Goal: Information Seeking & Learning: Learn about a topic

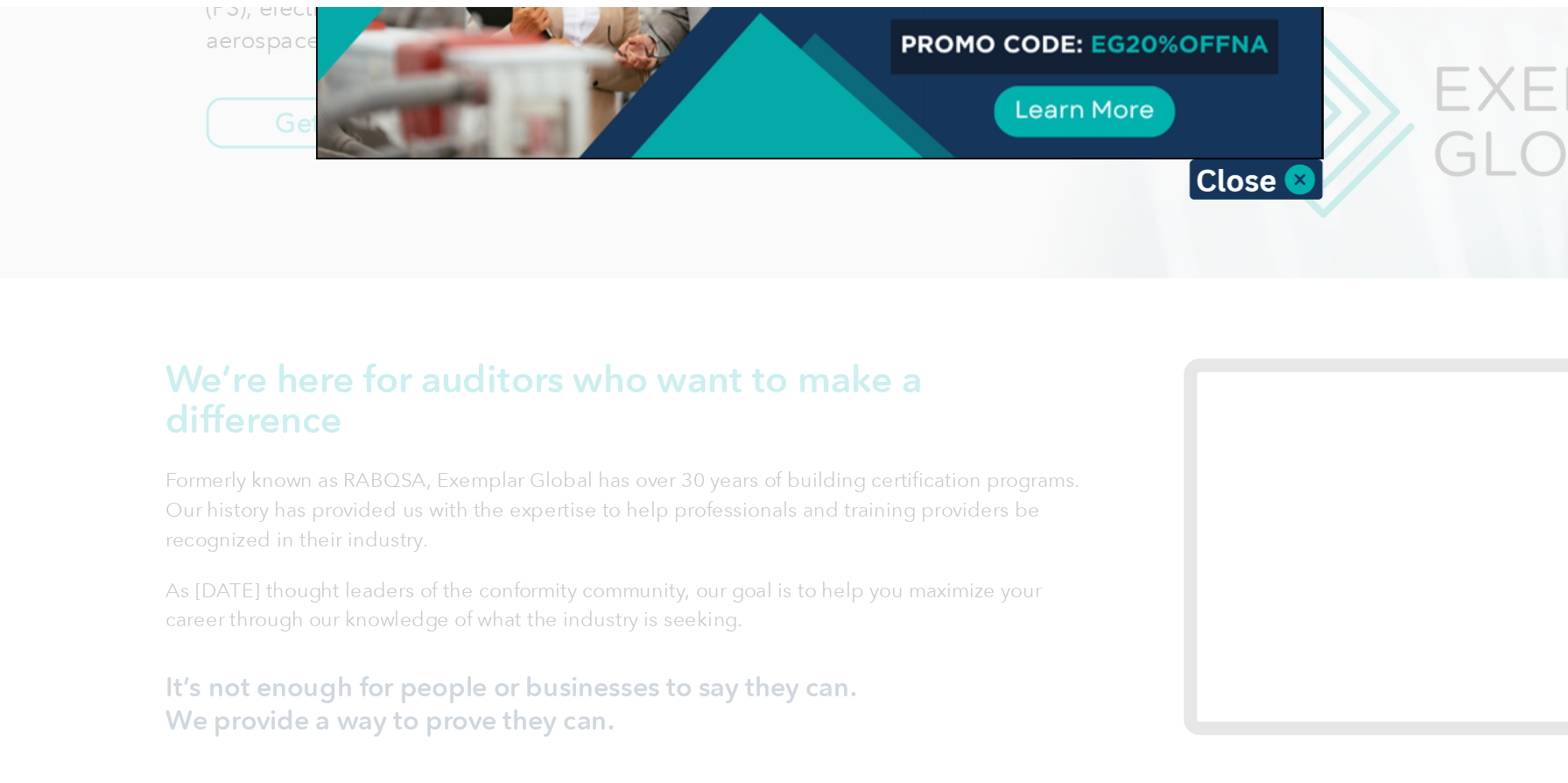
scroll to position [229, 0]
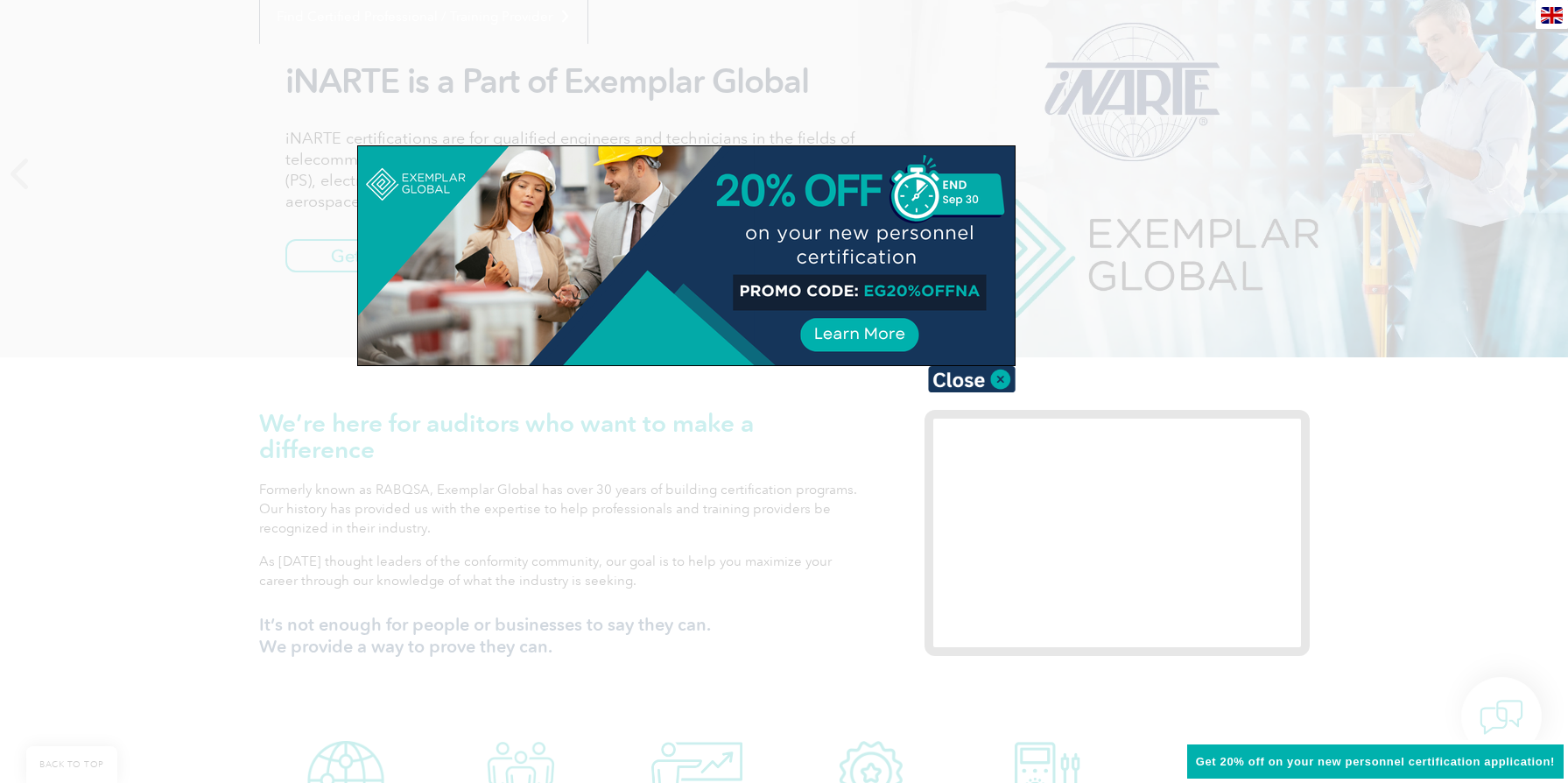
click at [832, 512] on div at bounding box center [784, 391] width 1568 height 783
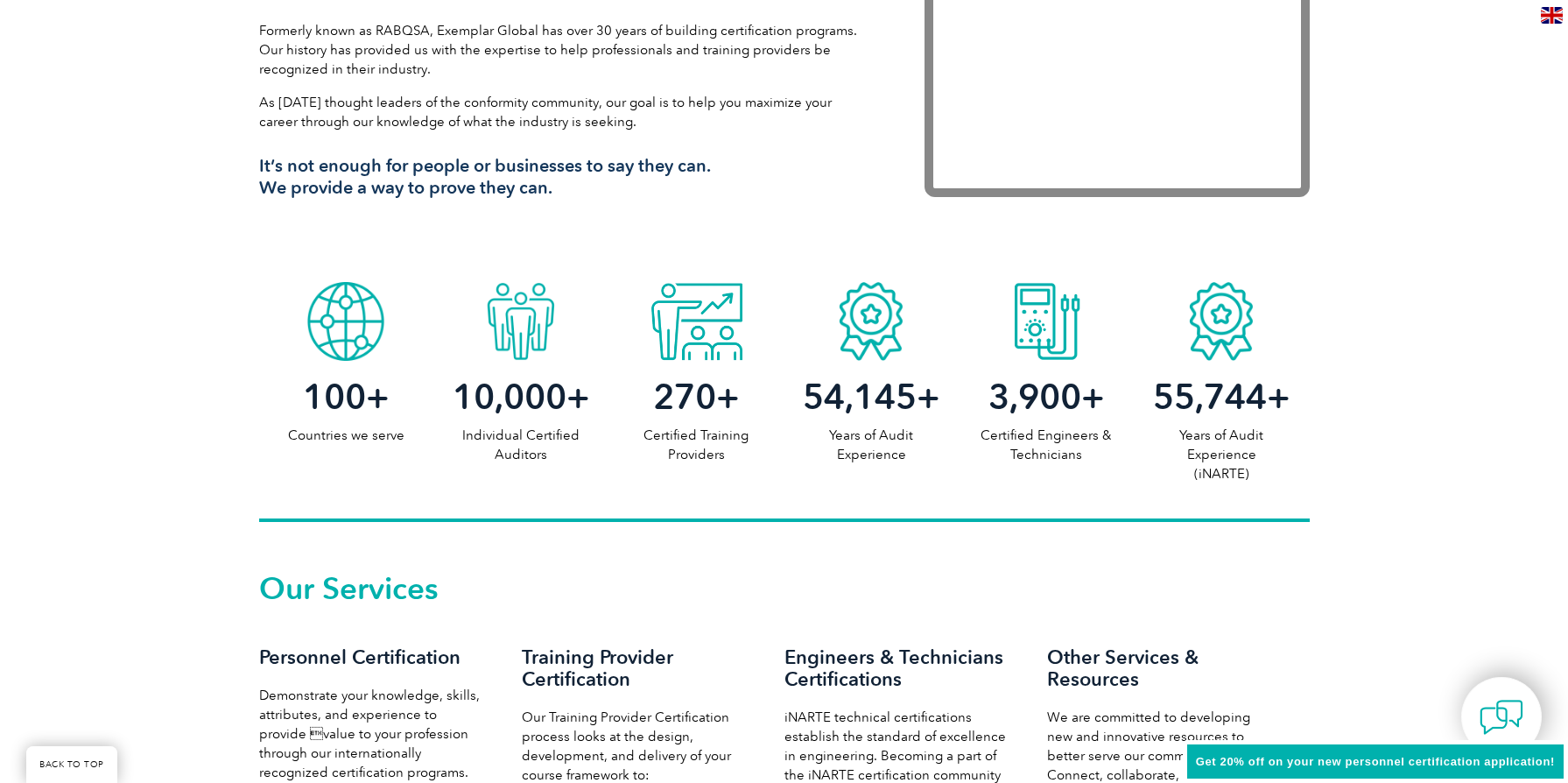
scroll to position [0, 0]
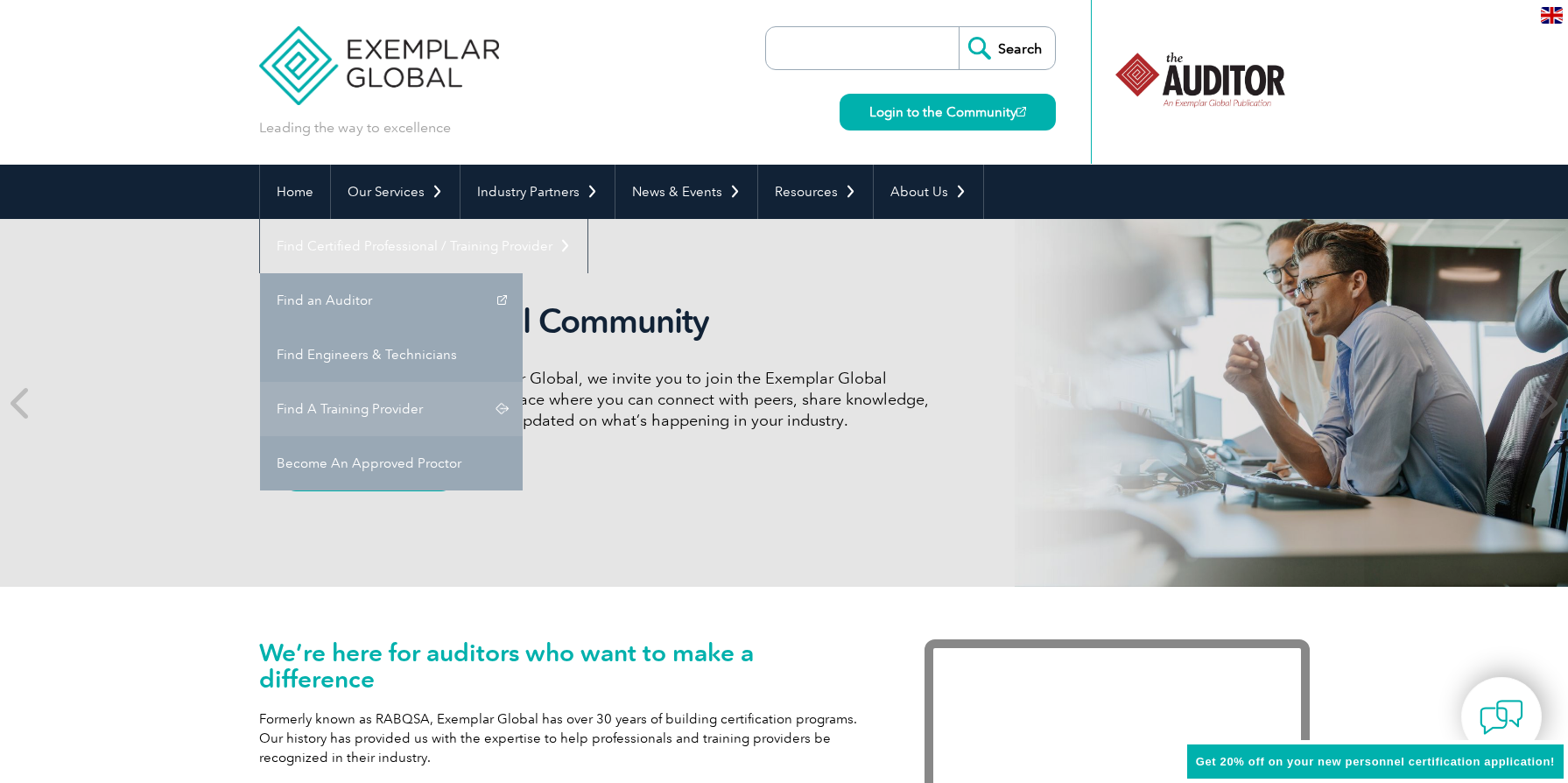
click at [523, 381] on link "Find A Training Provider" at bounding box center [391, 408] width 263 height 54
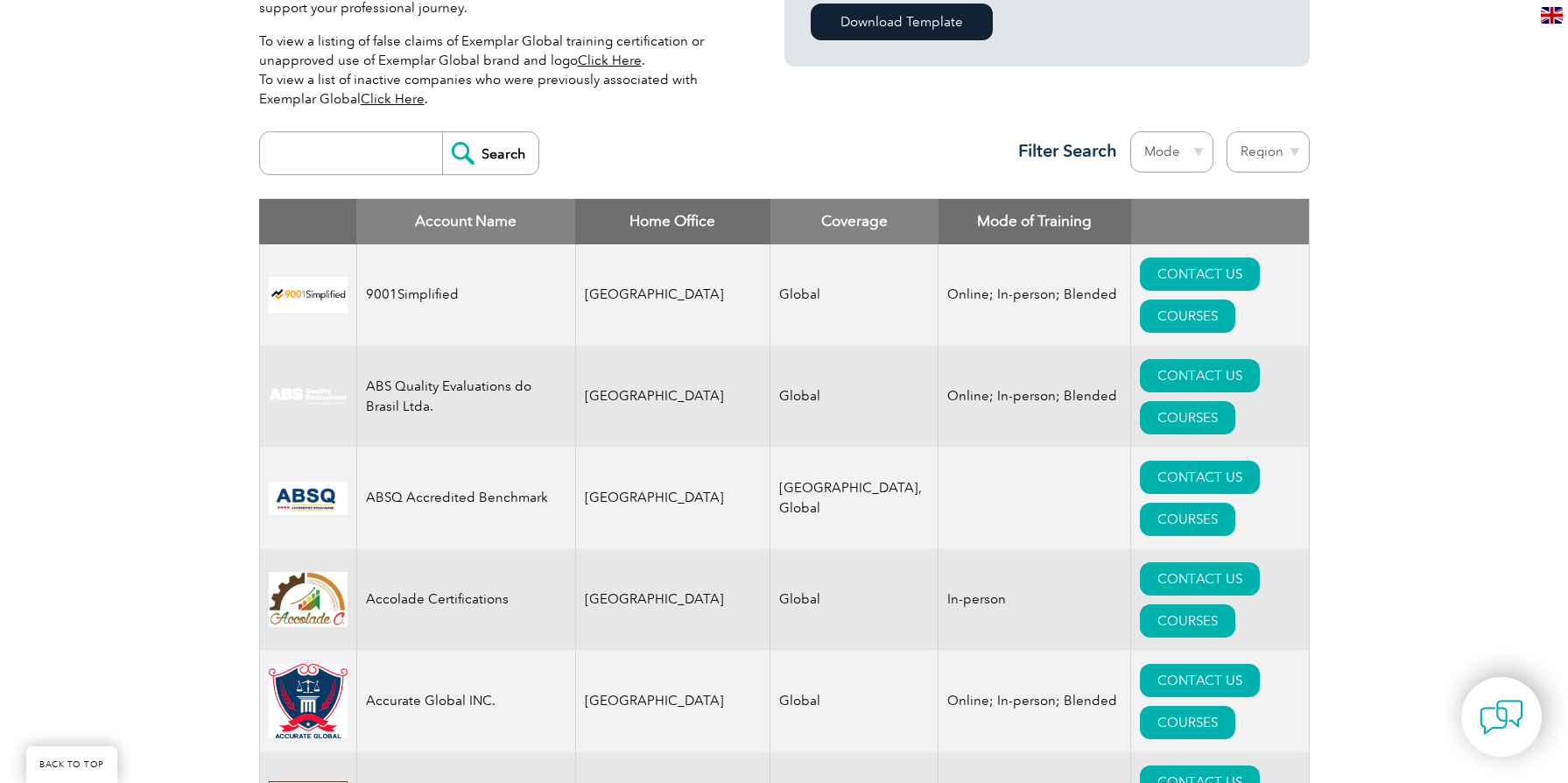
scroll to position [549, 0]
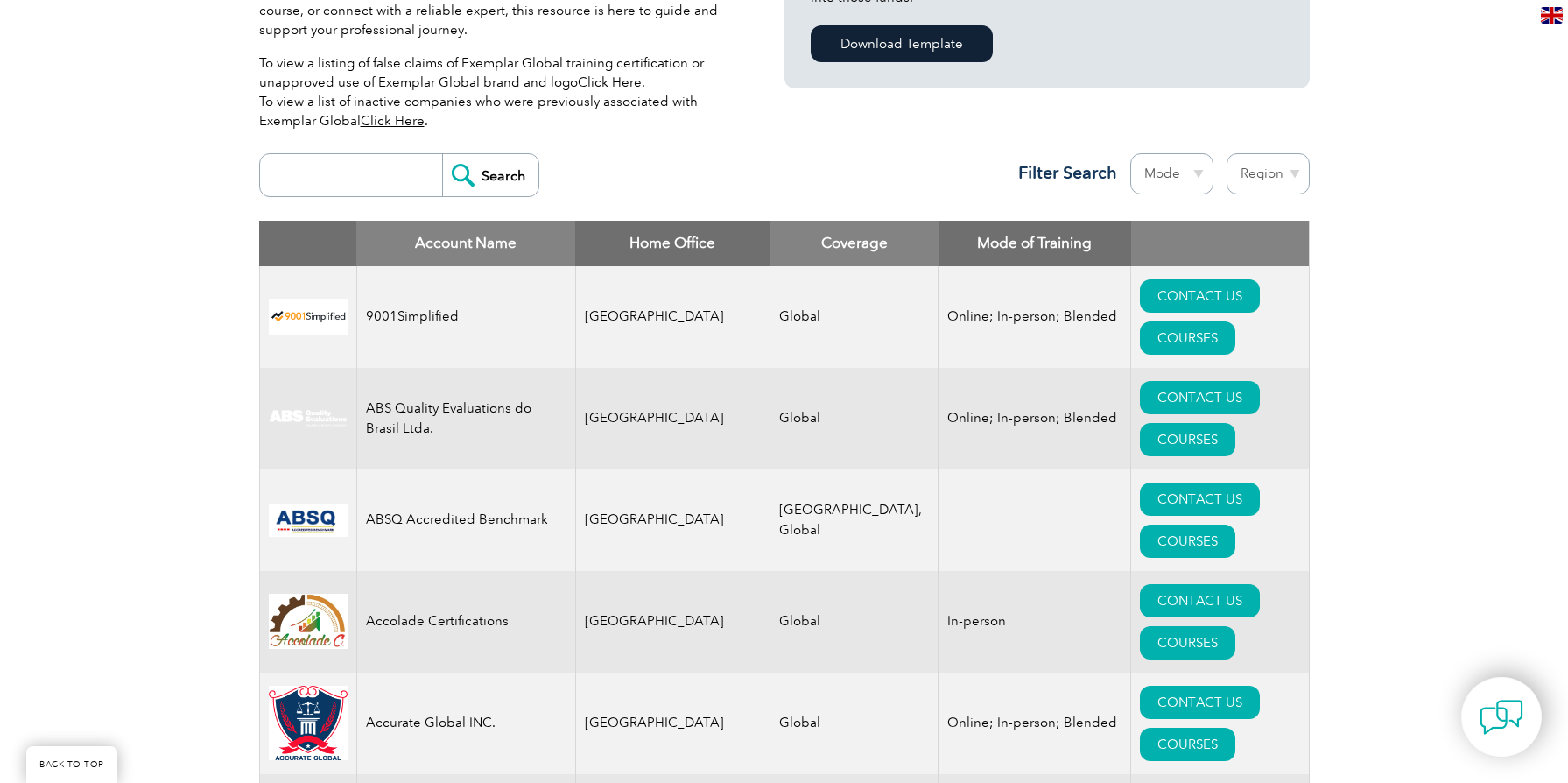
click at [348, 182] on input "search" at bounding box center [355, 175] width 173 height 42
type input "42001"
click at [490, 175] on input "Search" at bounding box center [490, 175] width 96 height 42
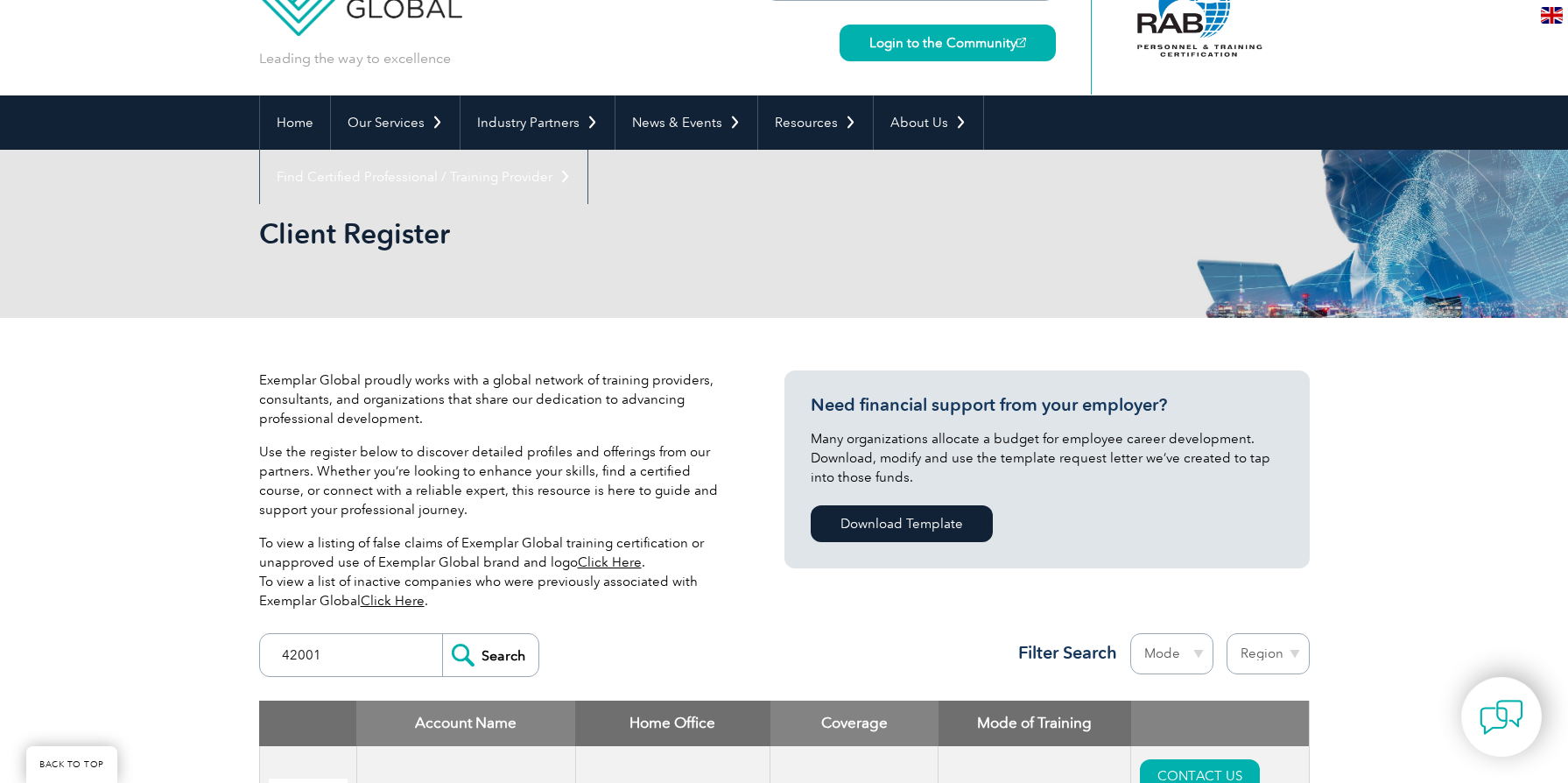
scroll to position [0, 0]
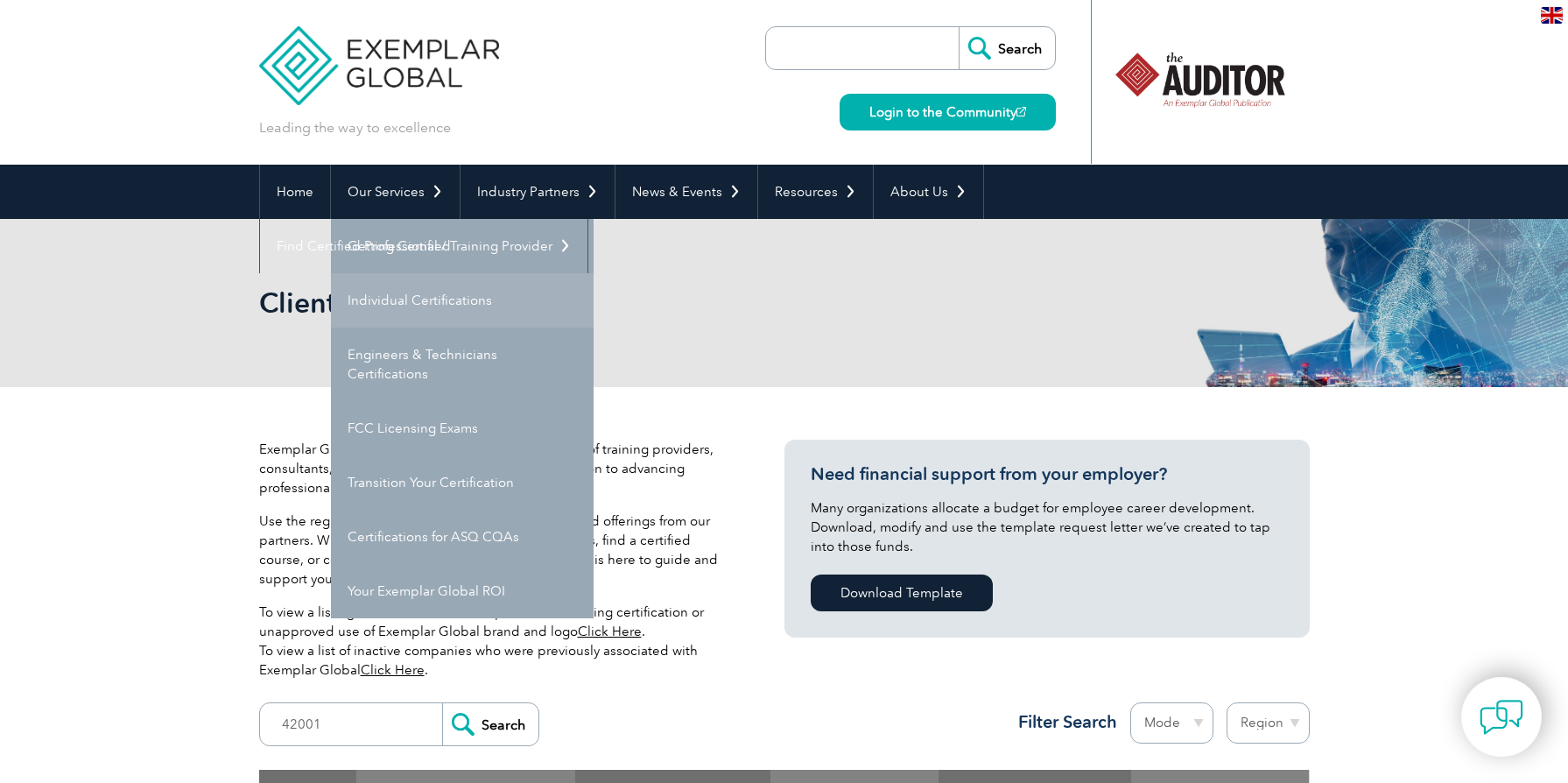
click at [441, 310] on link "Individual Certifications" at bounding box center [462, 300] width 263 height 54
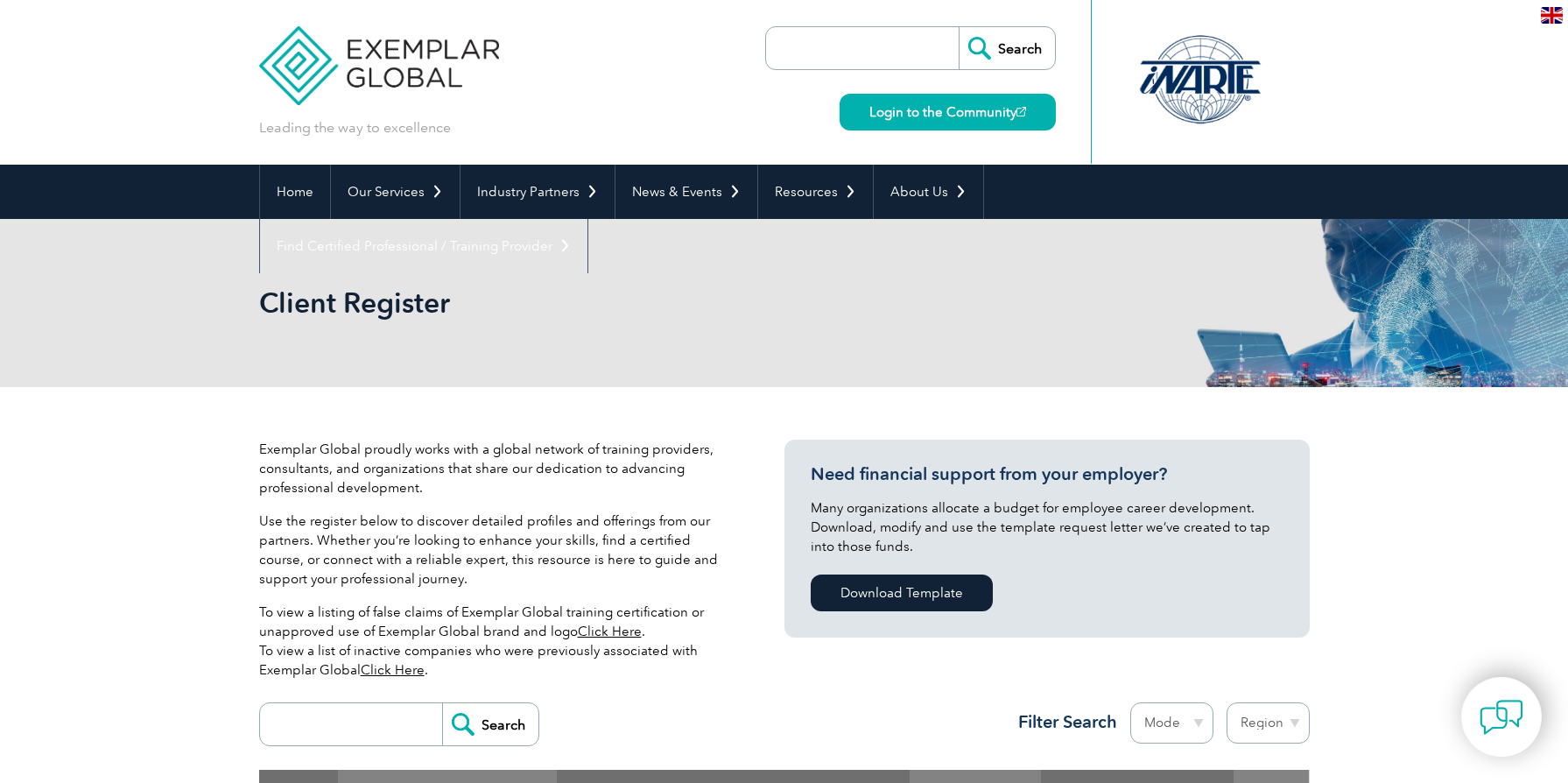
scroll to position [472, 0]
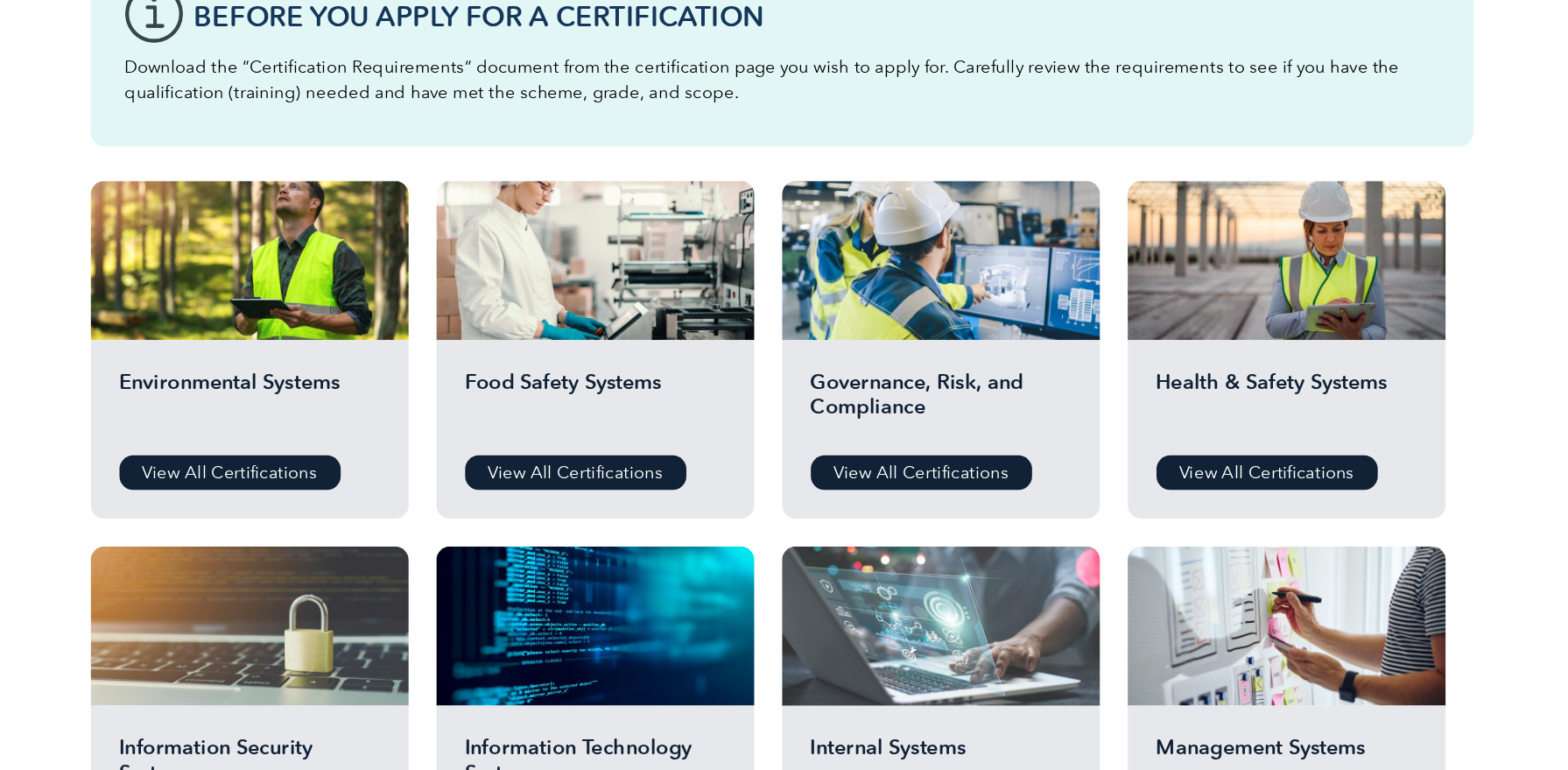
scroll to position [515, 0]
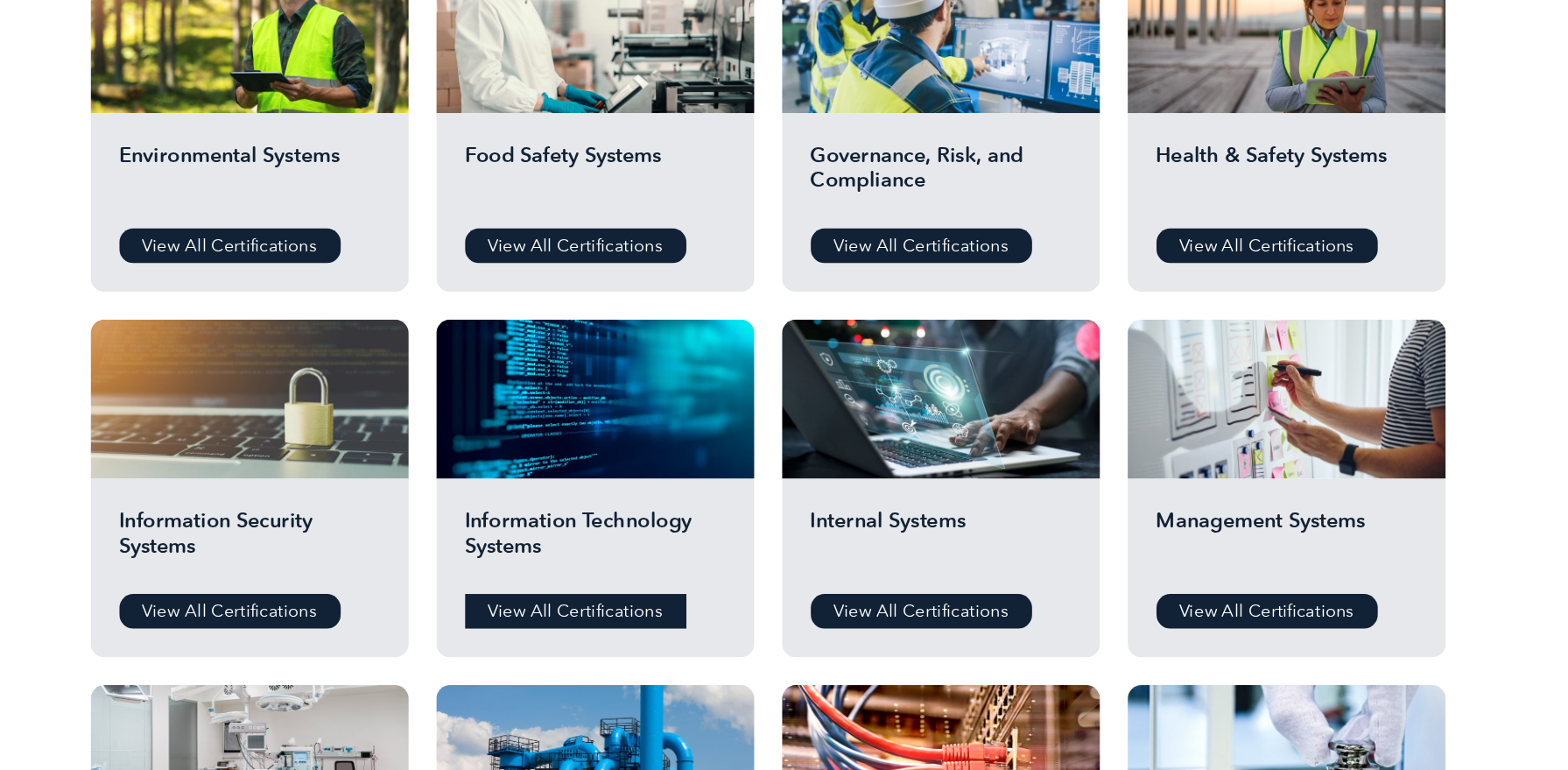
click at [543, 636] on link "View All Certifications" at bounding box center [627, 649] width 169 height 26
click at [281, 636] on link "View All Certifications" at bounding box center [365, 649] width 169 height 26
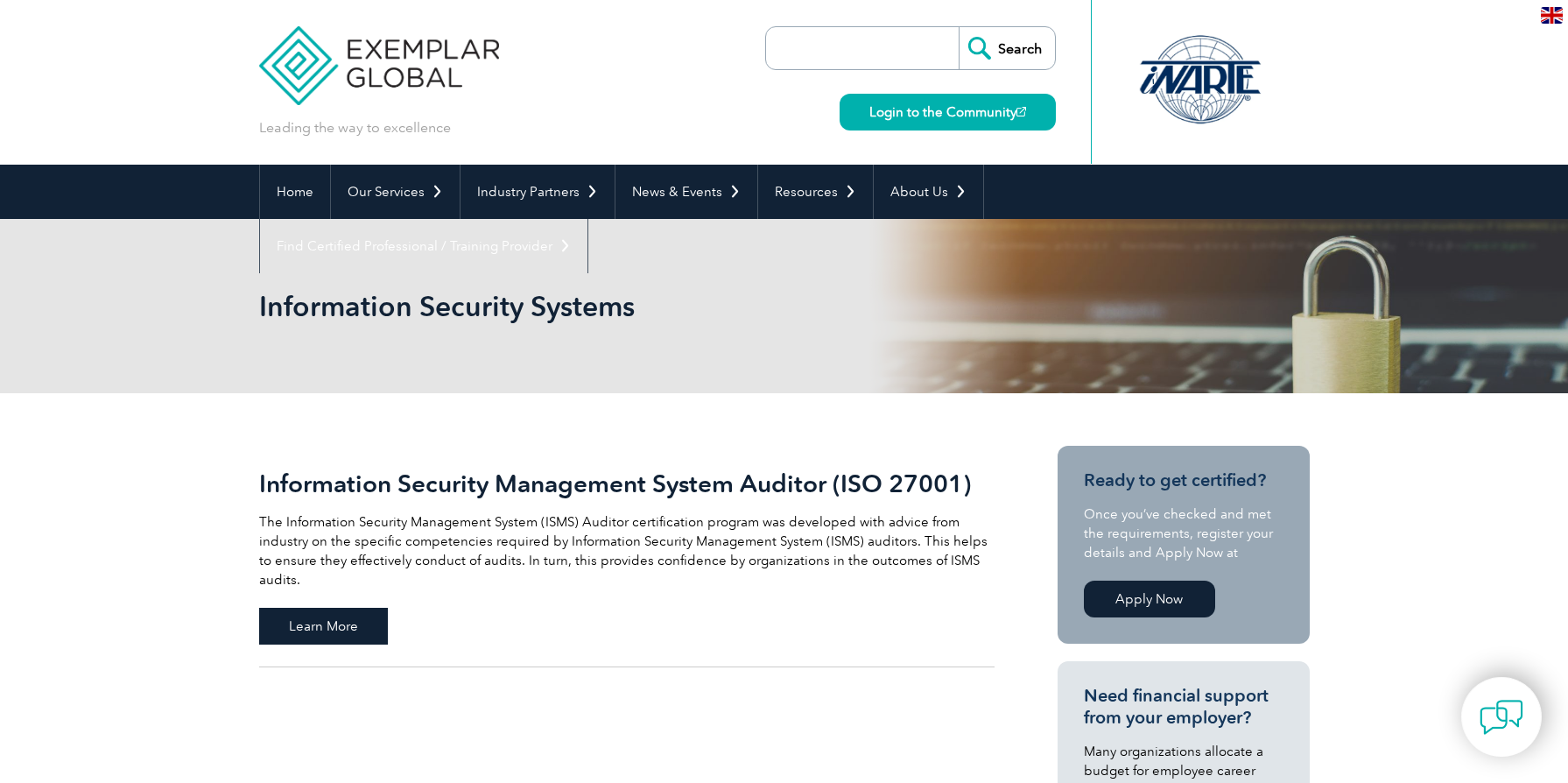
click at [379, 608] on span "Learn More" at bounding box center [324, 626] width 129 height 37
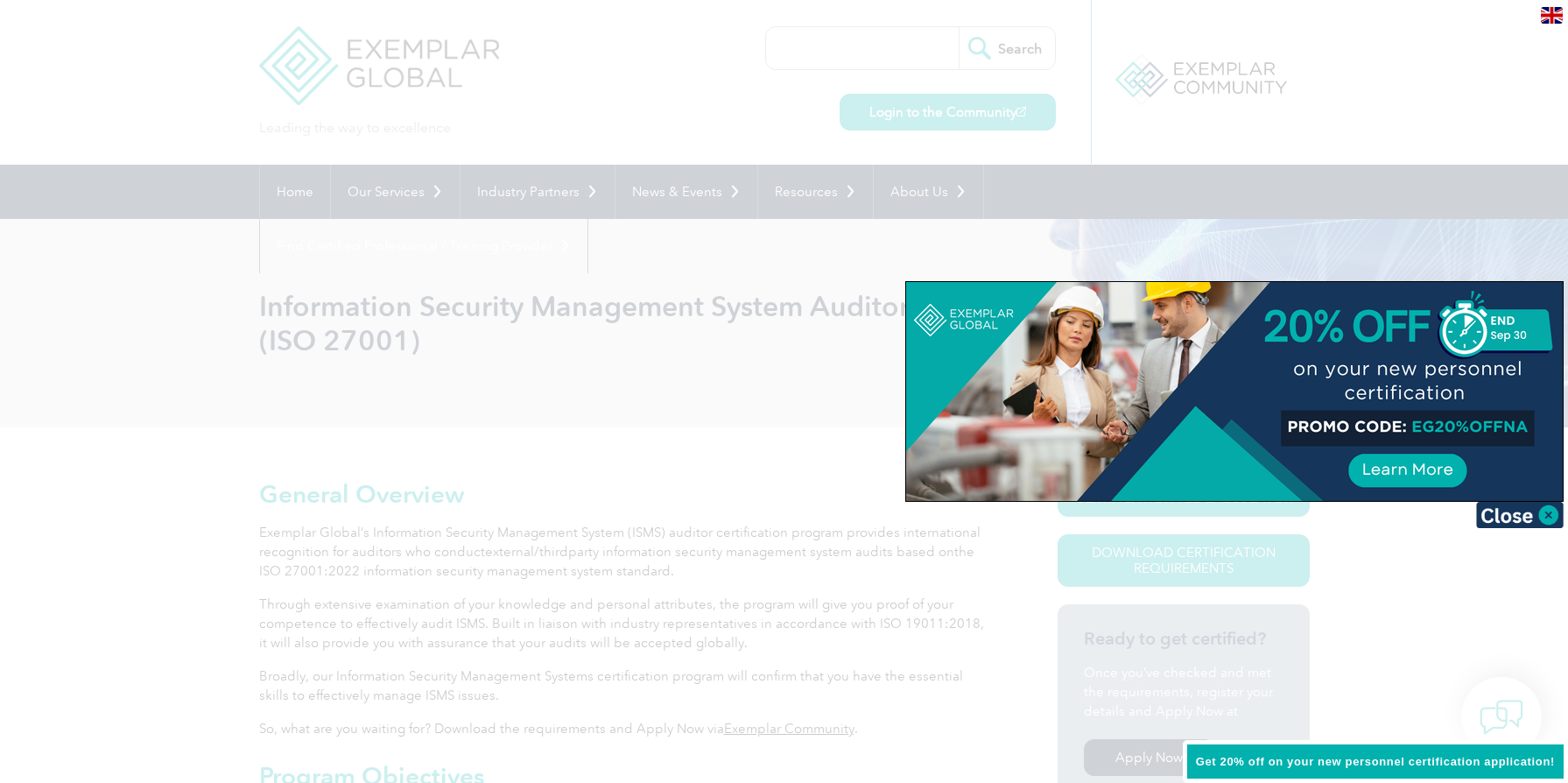
scroll to position [369, 0]
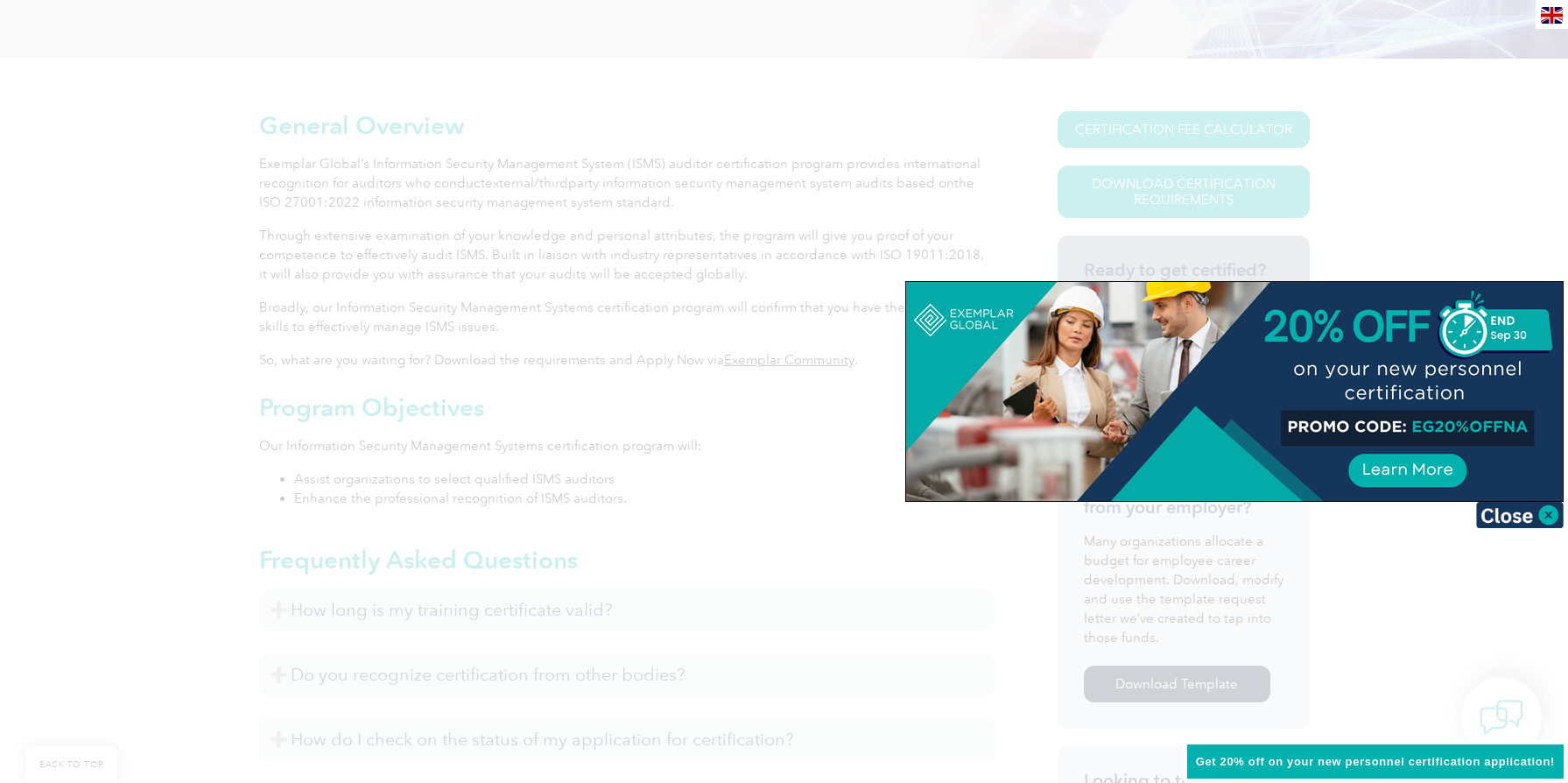
click at [810, 186] on div at bounding box center [784, 391] width 1568 height 783
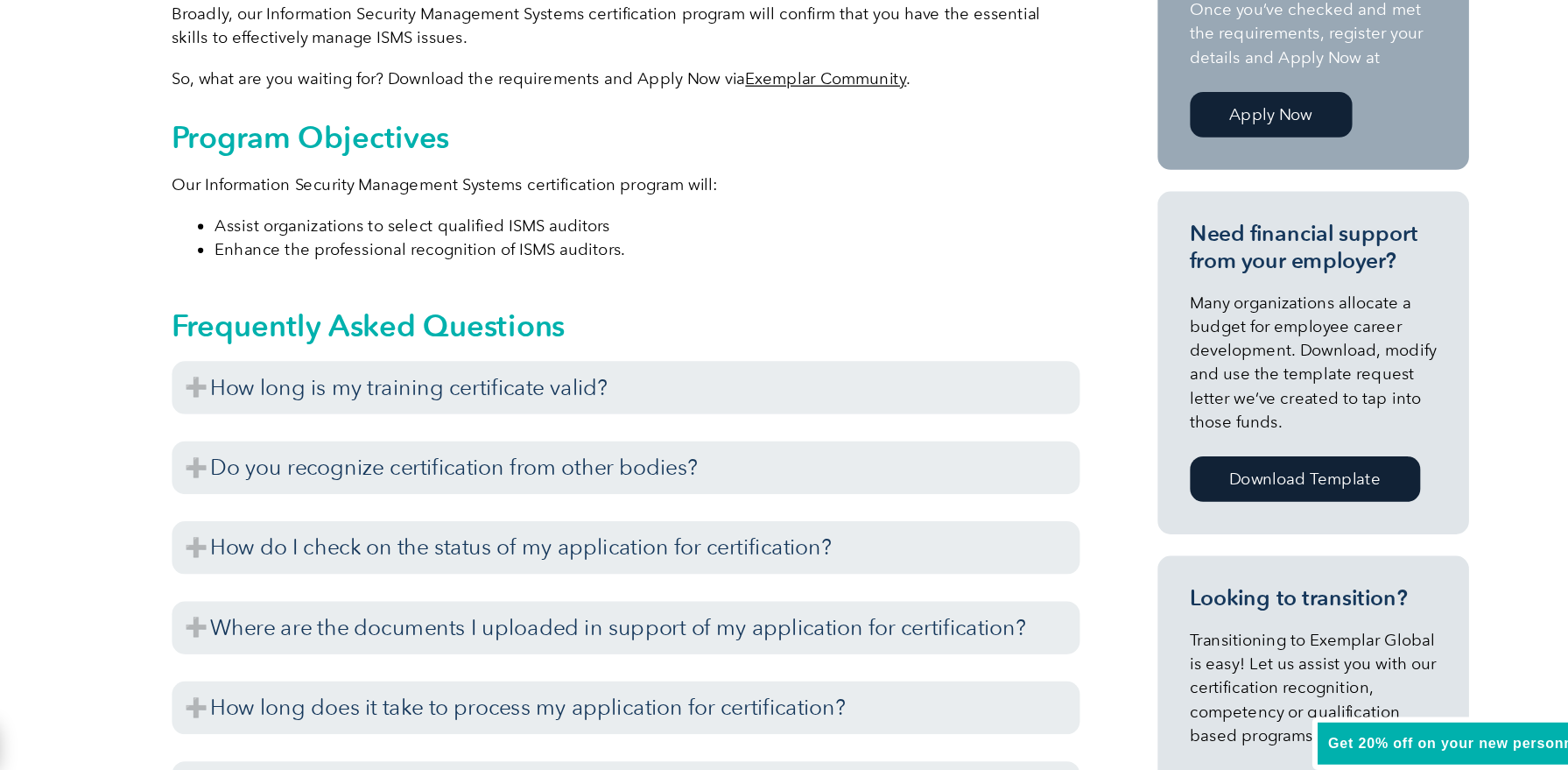
scroll to position [592, 0]
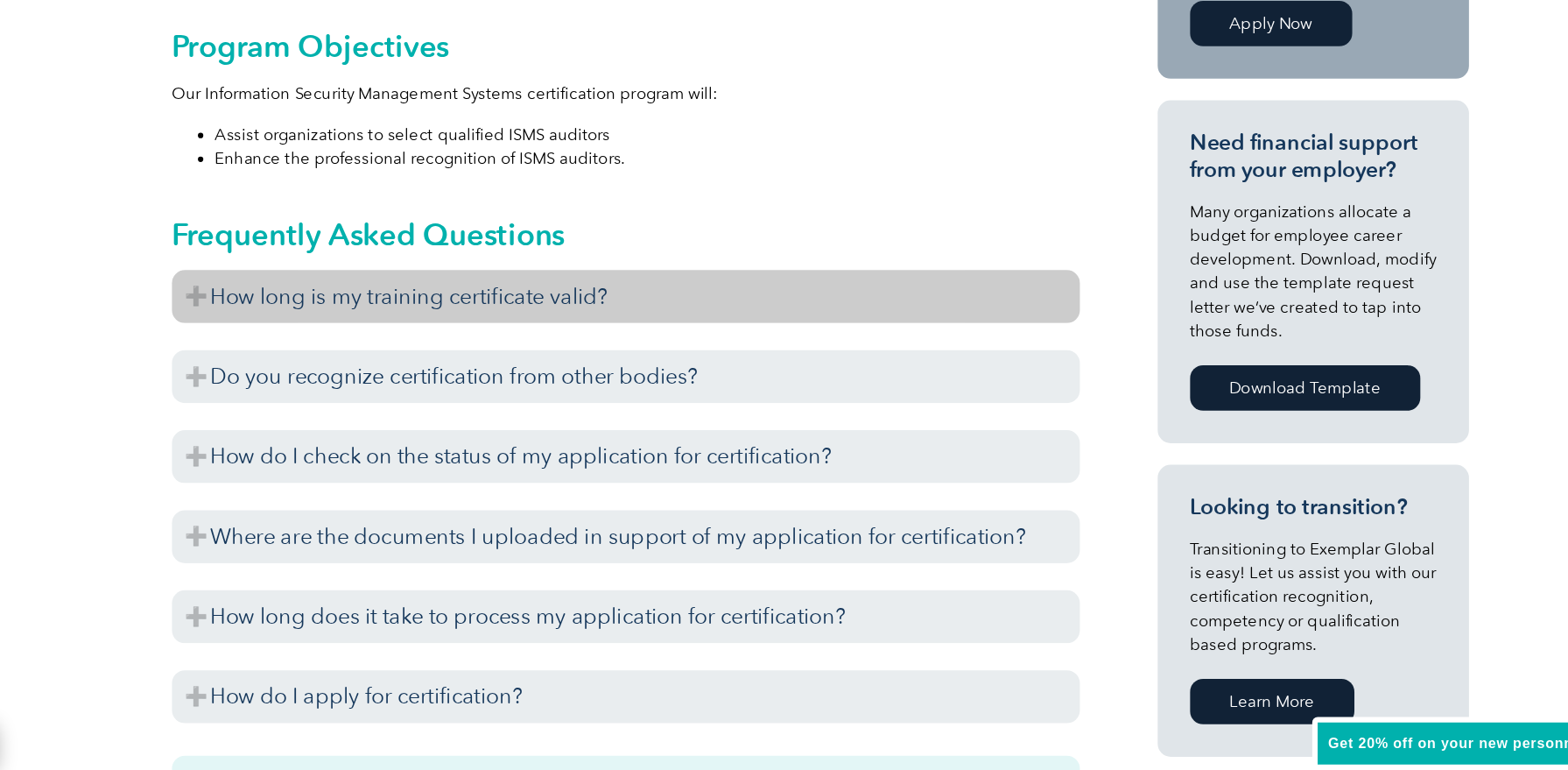
click at [477, 365] on h3 "How long is my training certificate valid?" at bounding box center [627, 386] width 736 height 43
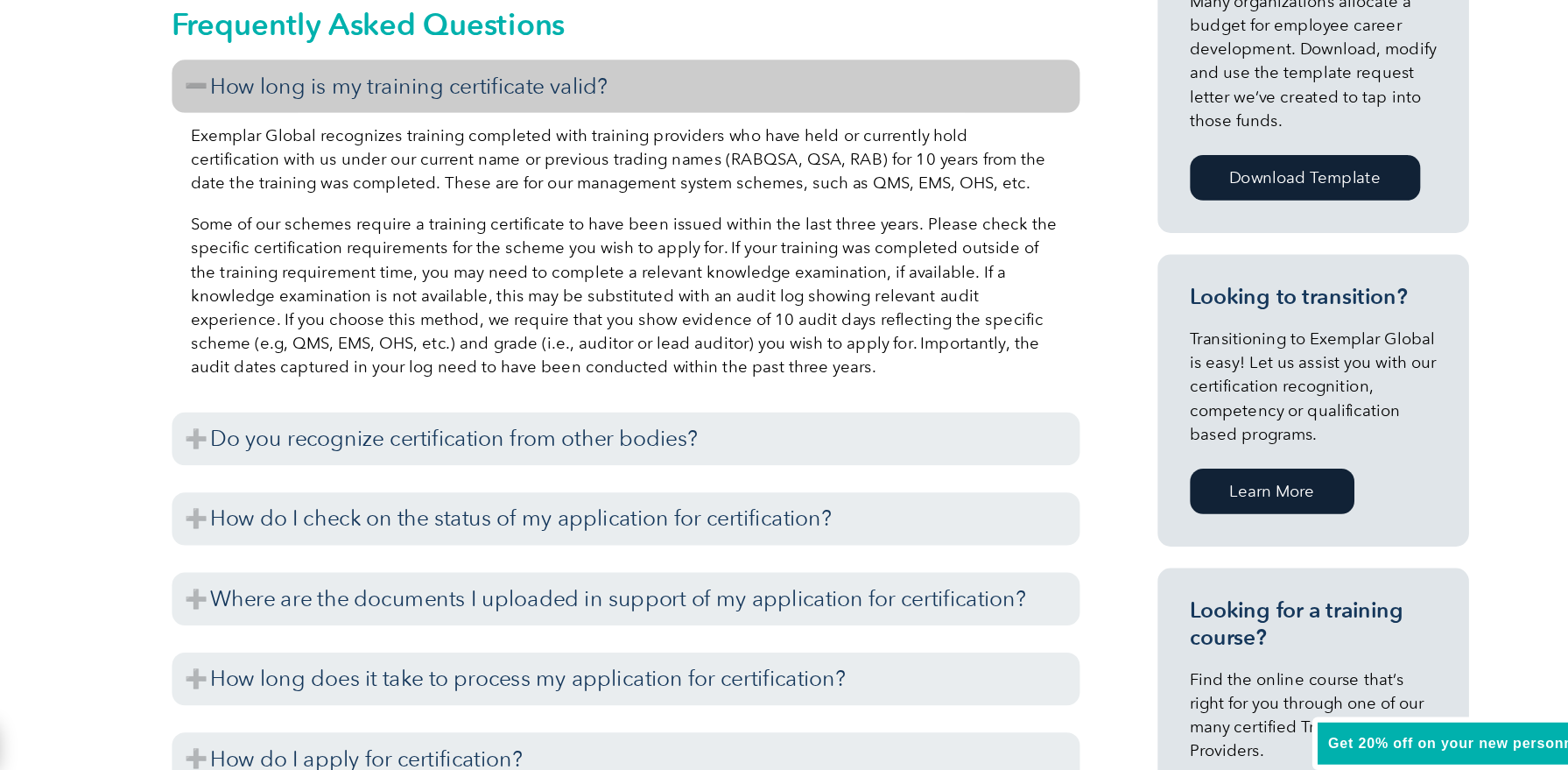
scroll to position [836, 0]
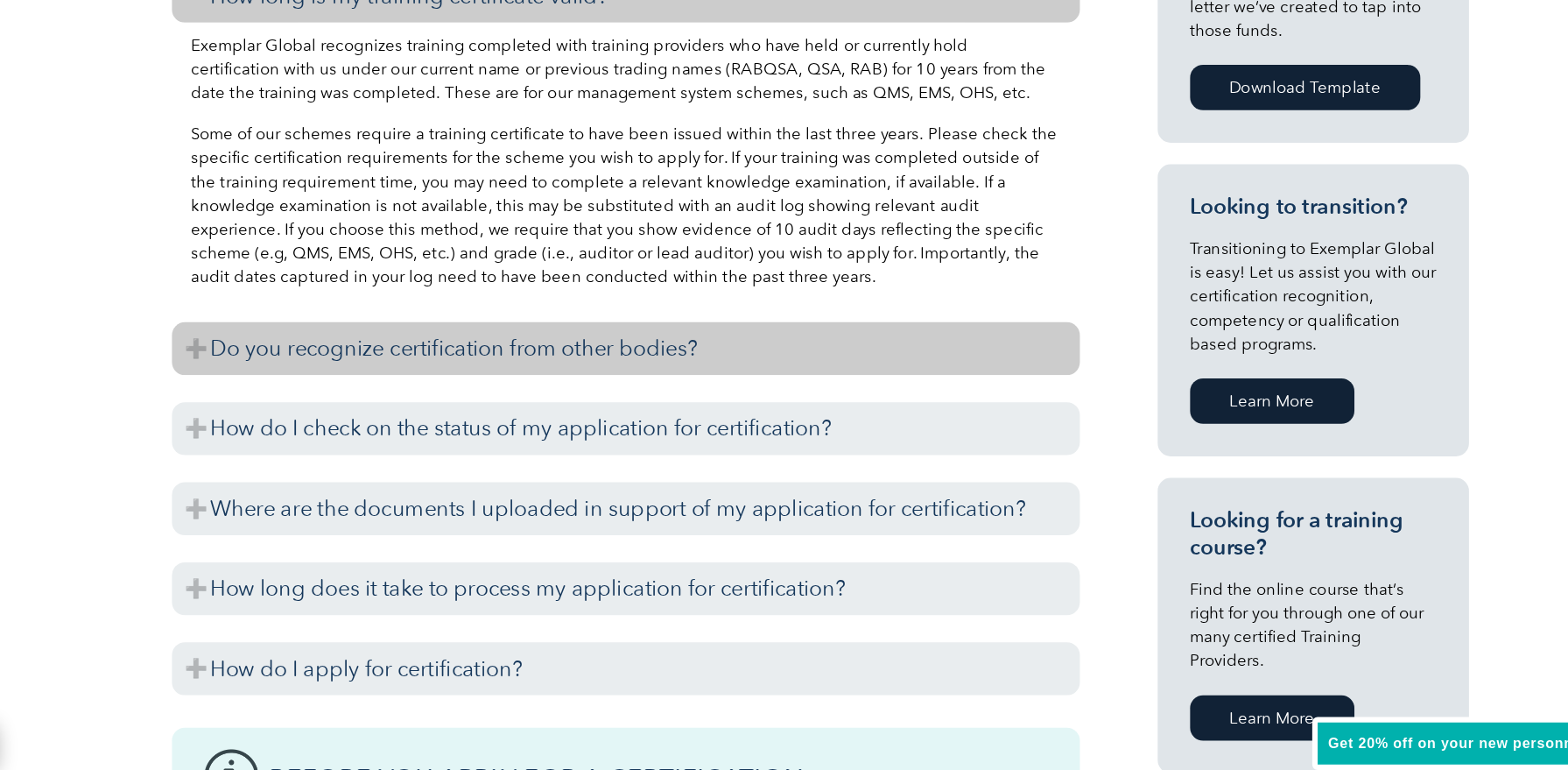
click at [536, 408] on h3 "Do you recognize certification from other bodies?" at bounding box center [627, 429] width 736 height 43
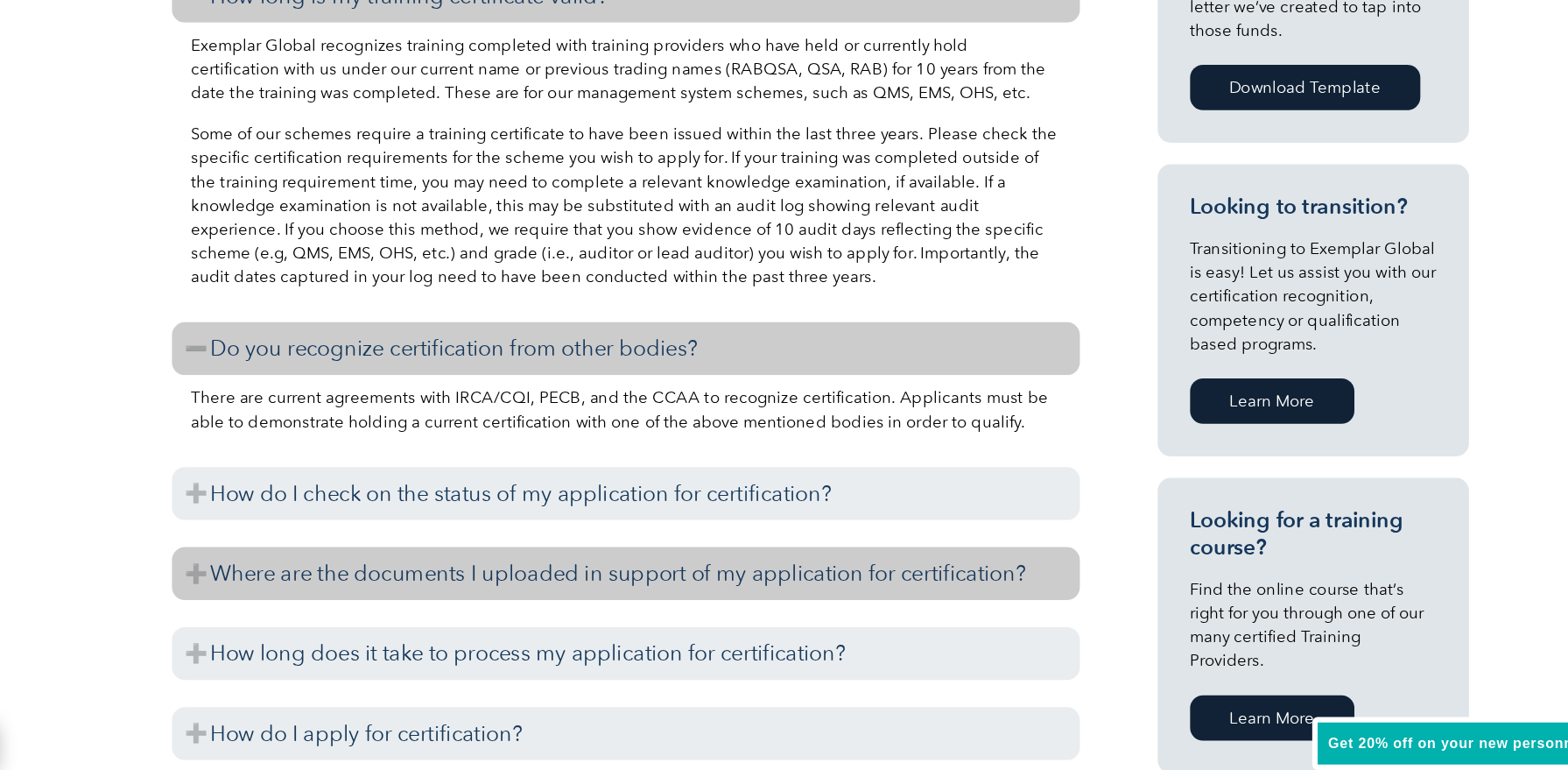
click at [536, 590] on h3 "Where are the documents I uploaded in support of my application for certificati…" at bounding box center [627, 611] width 736 height 43
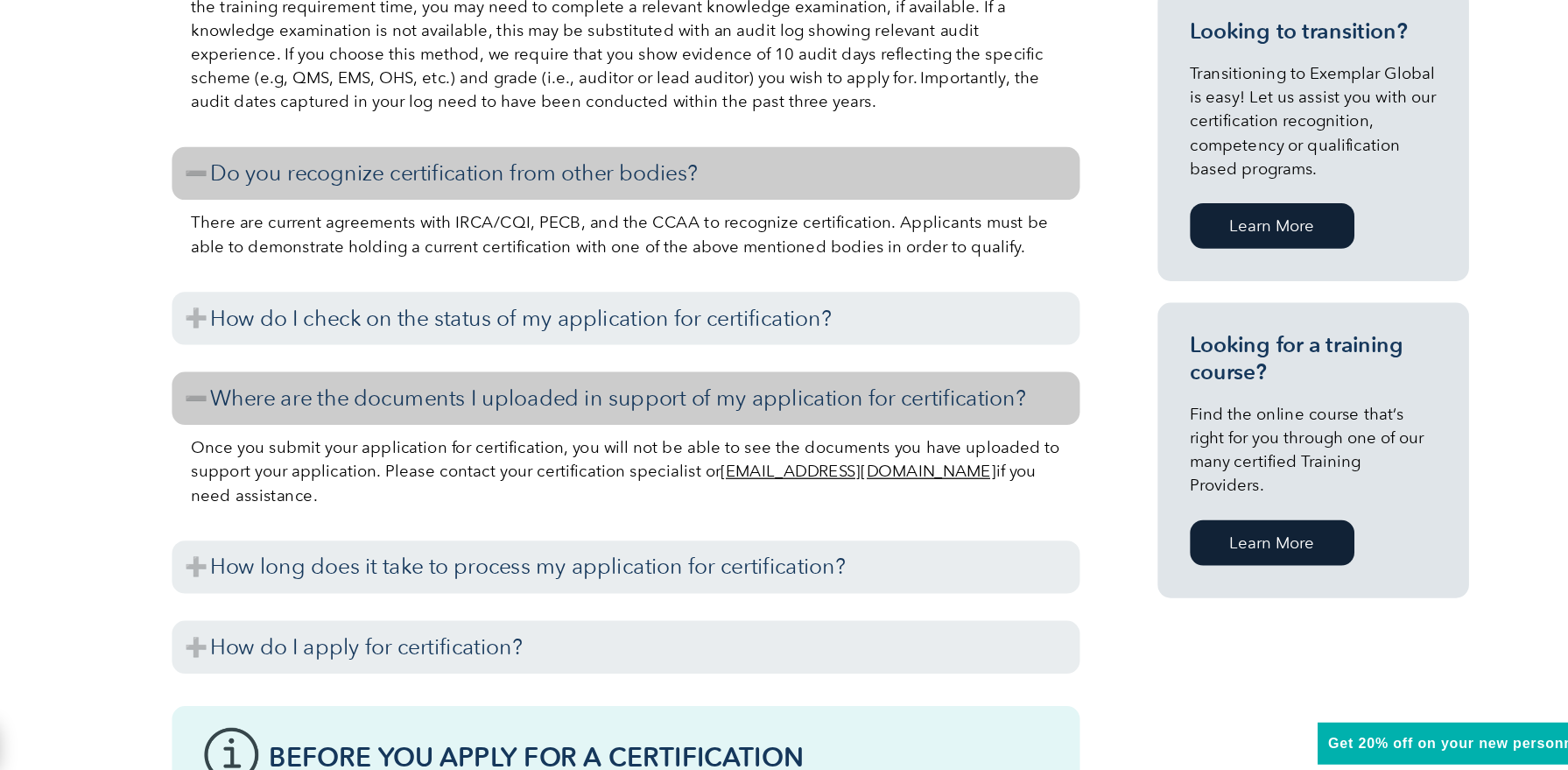
scroll to position [1123, 0]
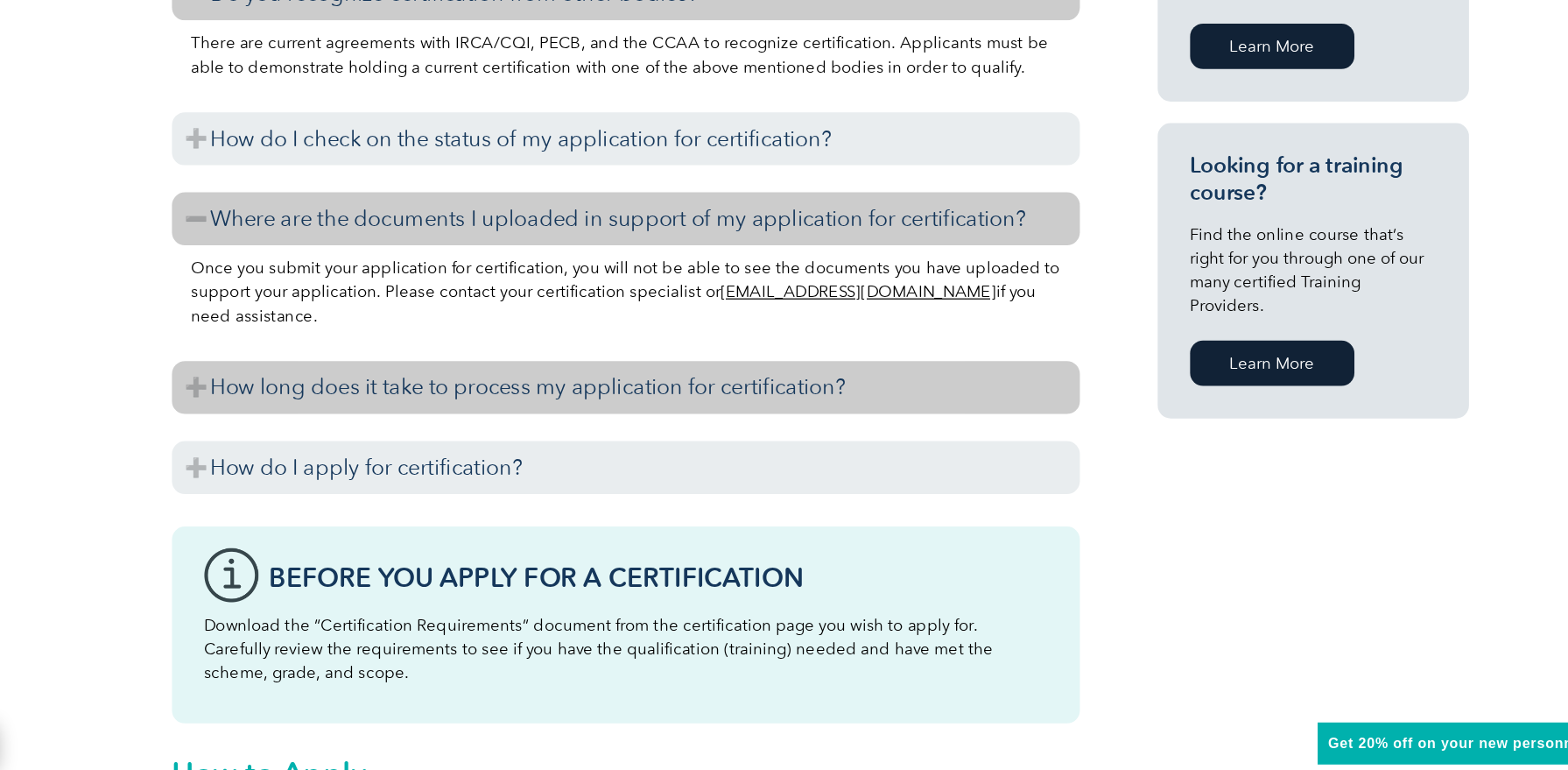
click at [500, 438] on h3 "How long does it take to process my application for certification?" at bounding box center [627, 460] width 736 height 43
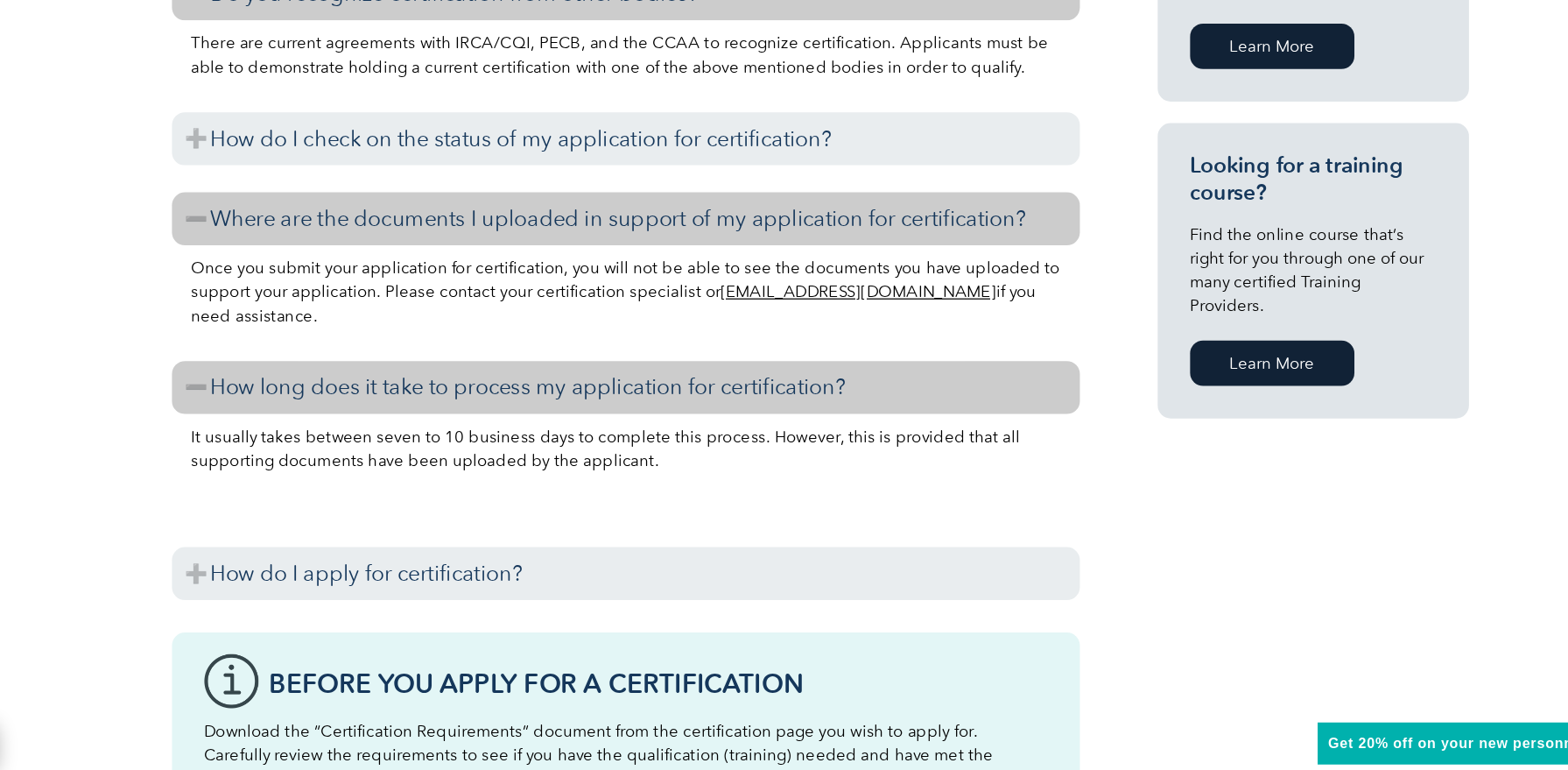
scroll to position [1441, 0]
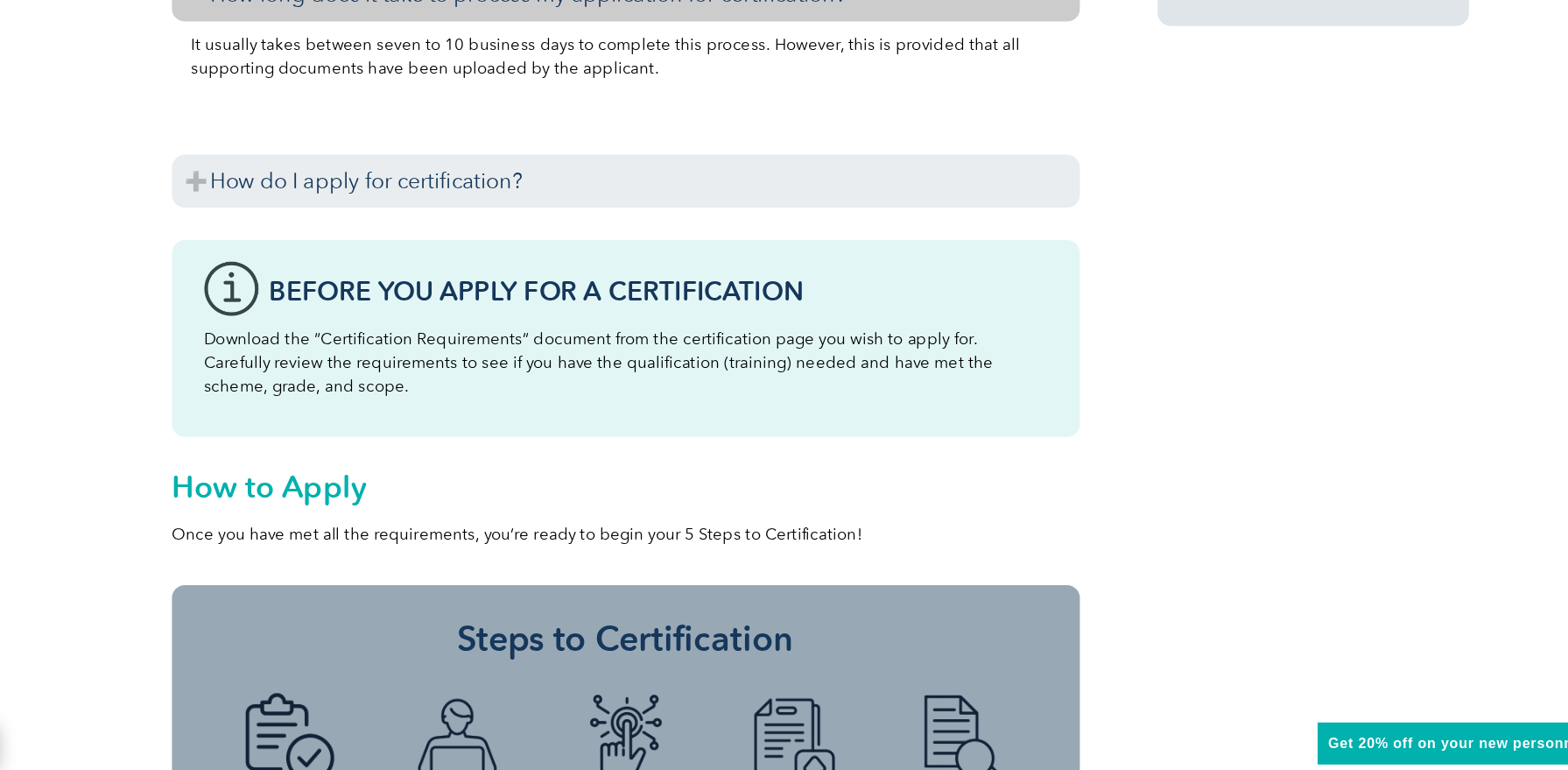
click at [457, 411] on p "Download the “Certification Requirements” document from the certification page …" at bounding box center [626, 439] width 683 height 58
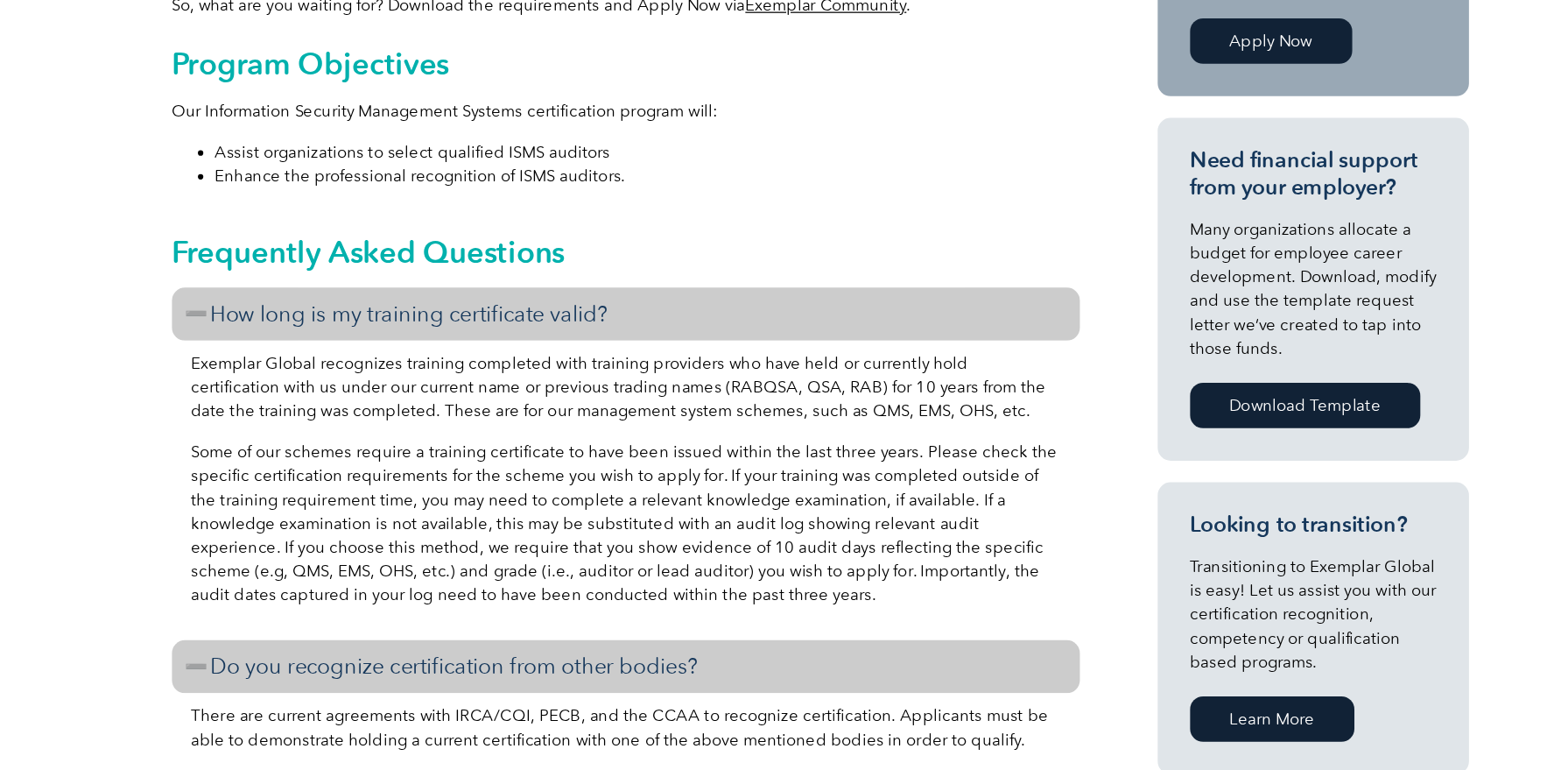
scroll to position [354, 0]
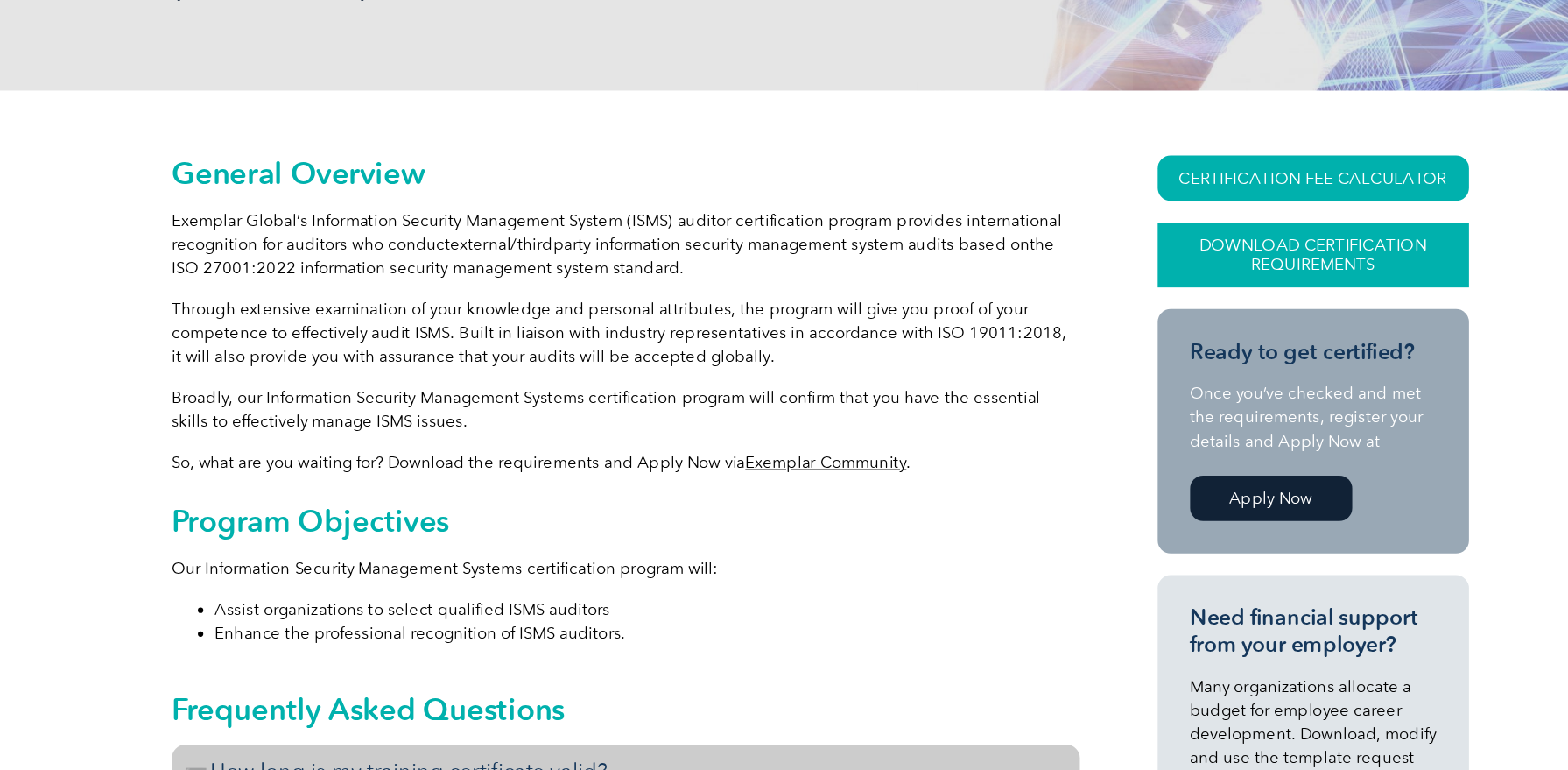
click at [1058, 209] on link "Download Certification Requirements" at bounding box center [1184, 206] width 252 height 53
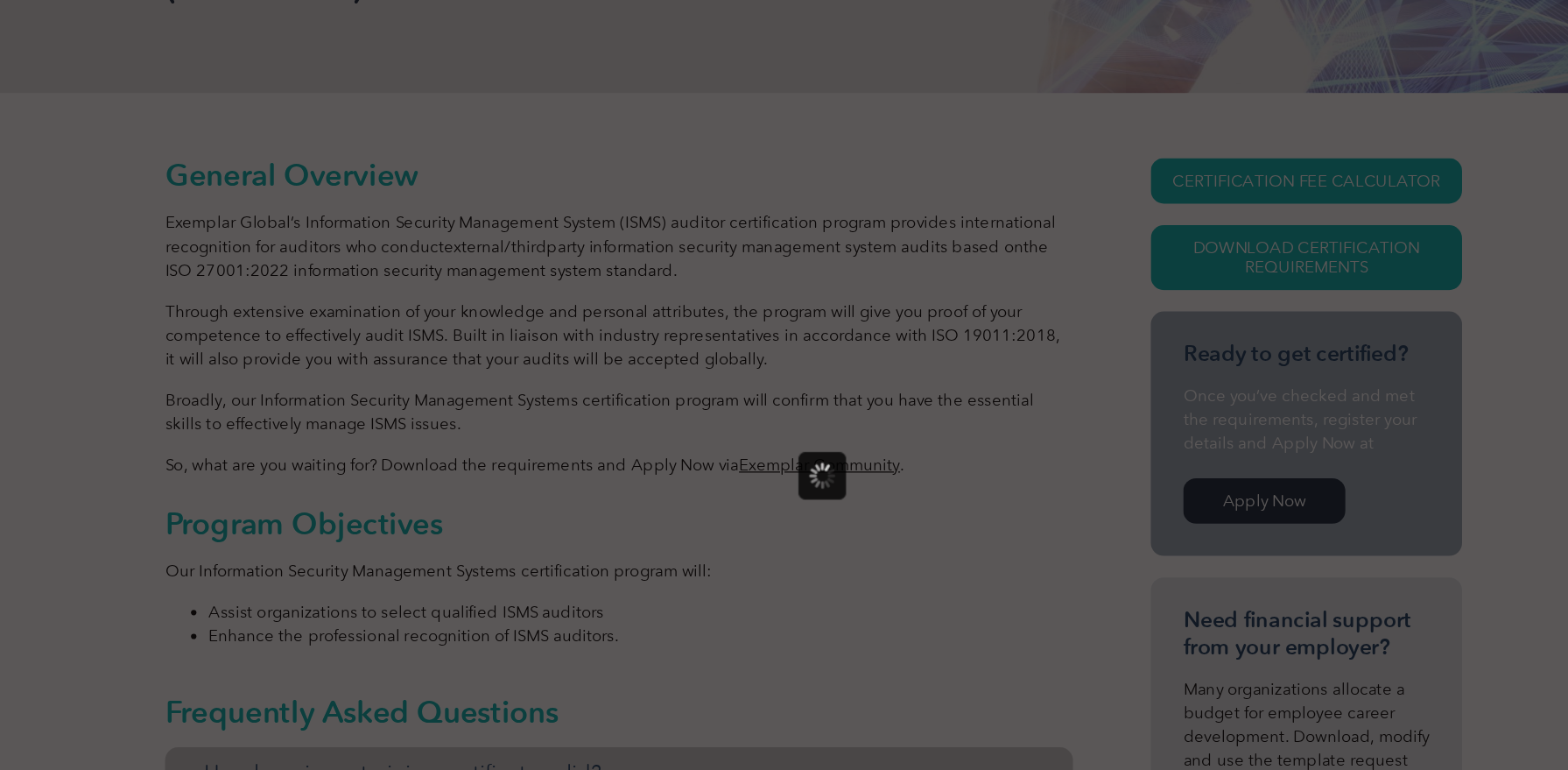
scroll to position [351, 0]
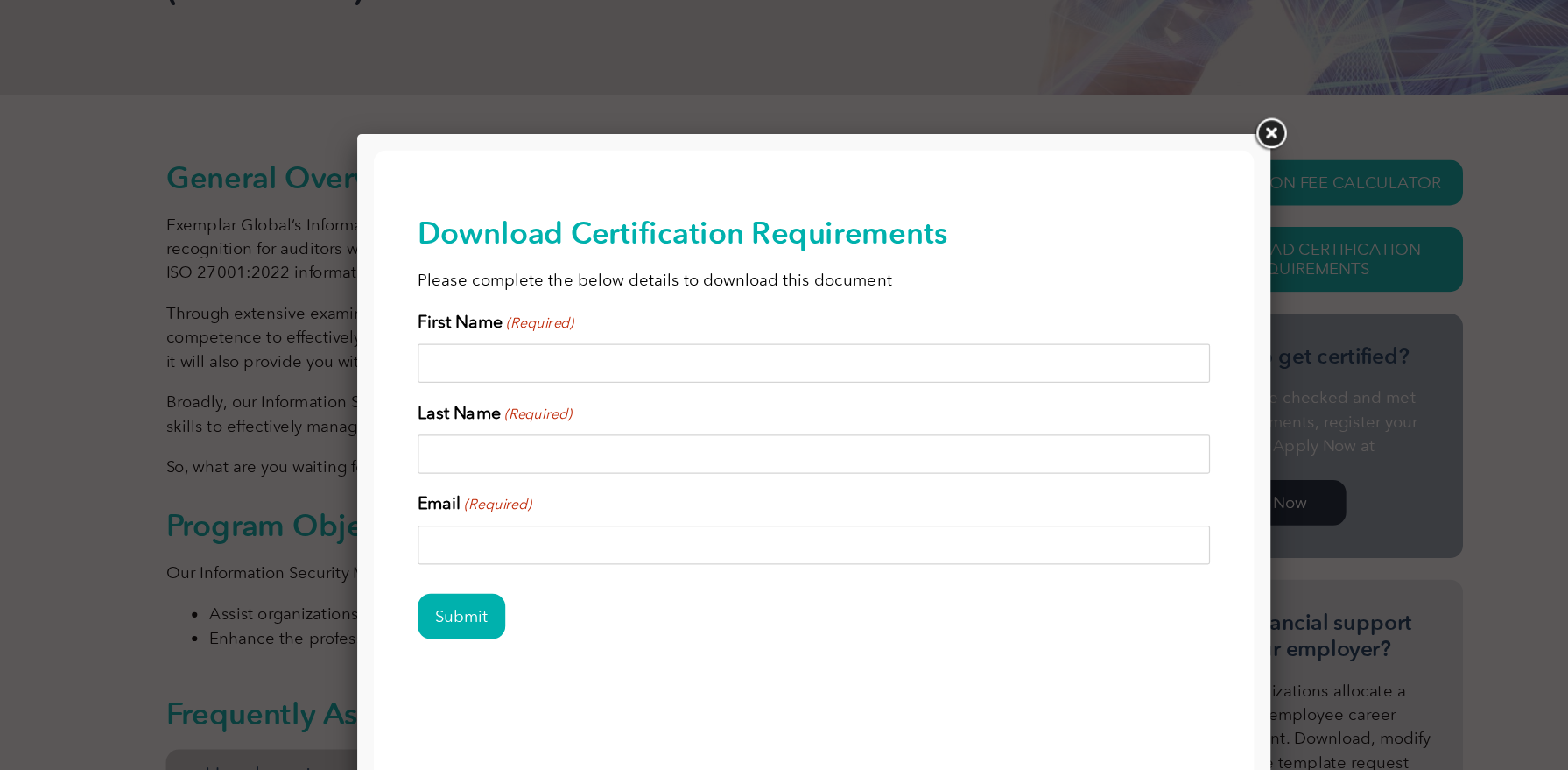
click at [1131, 108] on link at bounding box center [1146, 108] width 32 height 32
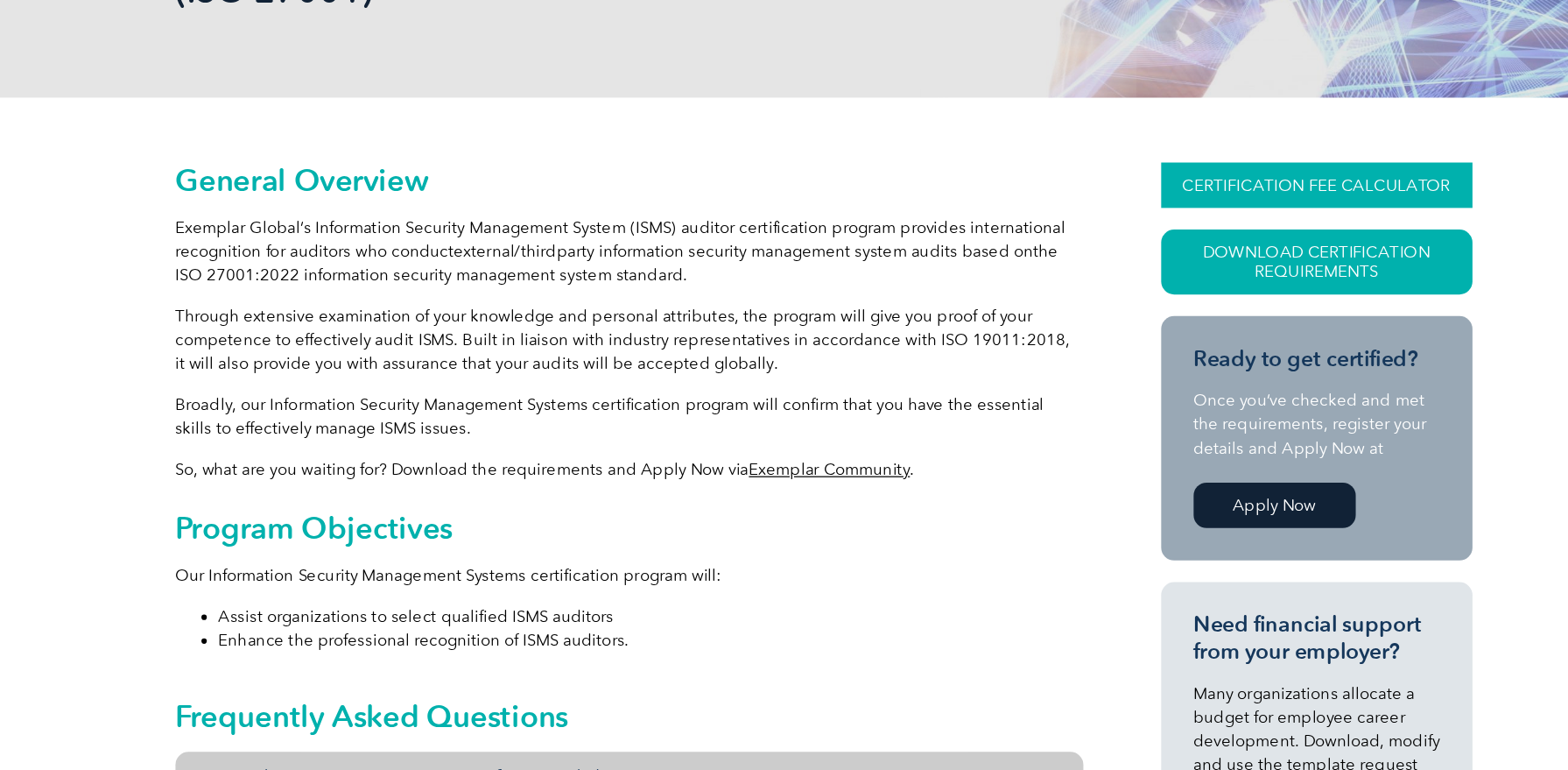
click at [1058, 150] on link "CERTIFICATION FEE CALCULATOR" at bounding box center [1184, 149] width 252 height 37
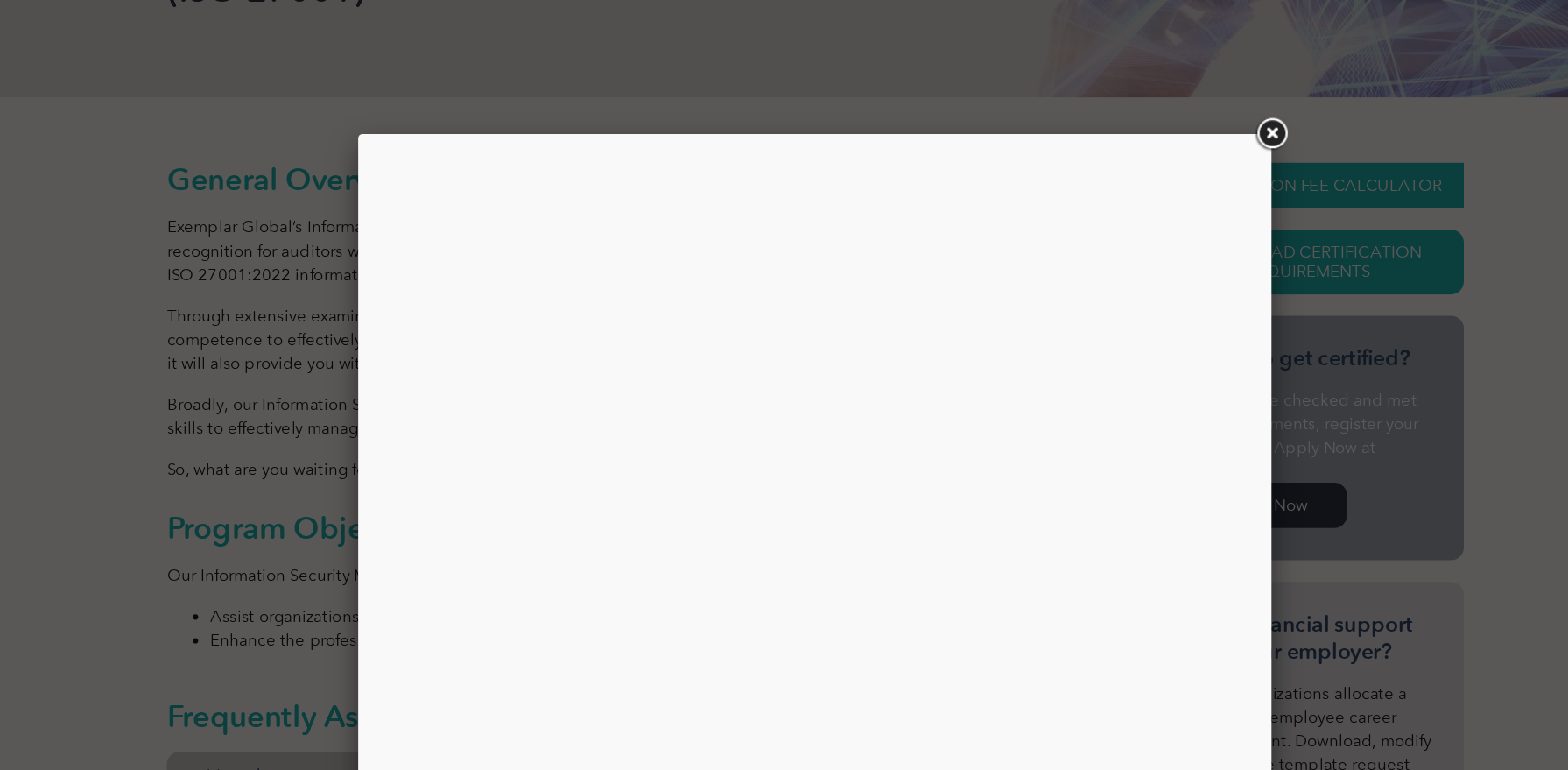
scroll to position [345, 0]
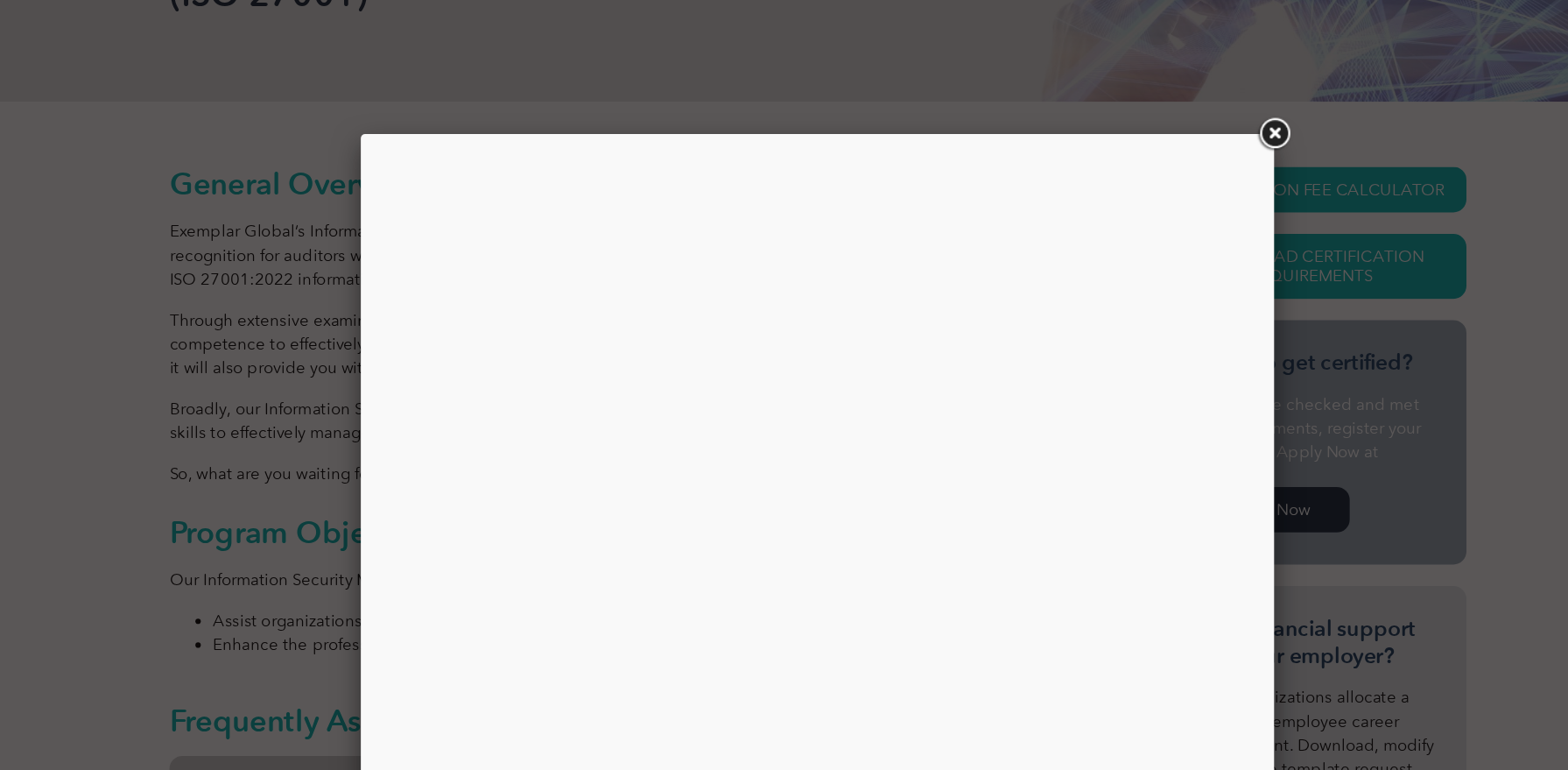
click at [985, 164] on div at bounding box center [776, 384] width 714 height 525
click at [1131, 106] on link at bounding box center [1146, 108] width 32 height 32
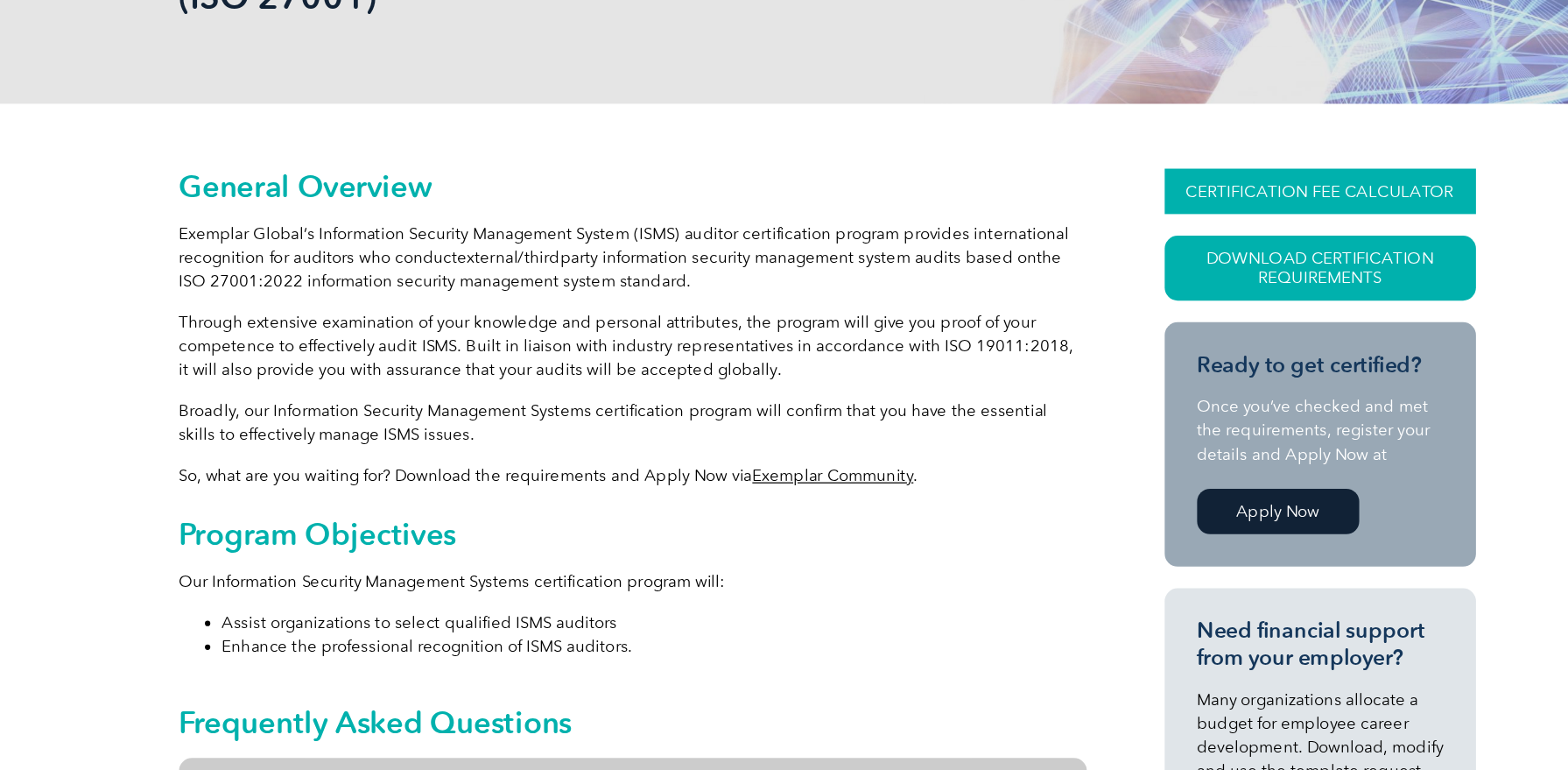
click at [1058, 154] on link "CERTIFICATION FEE CALCULATOR" at bounding box center [1184, 155] width 252 height 37
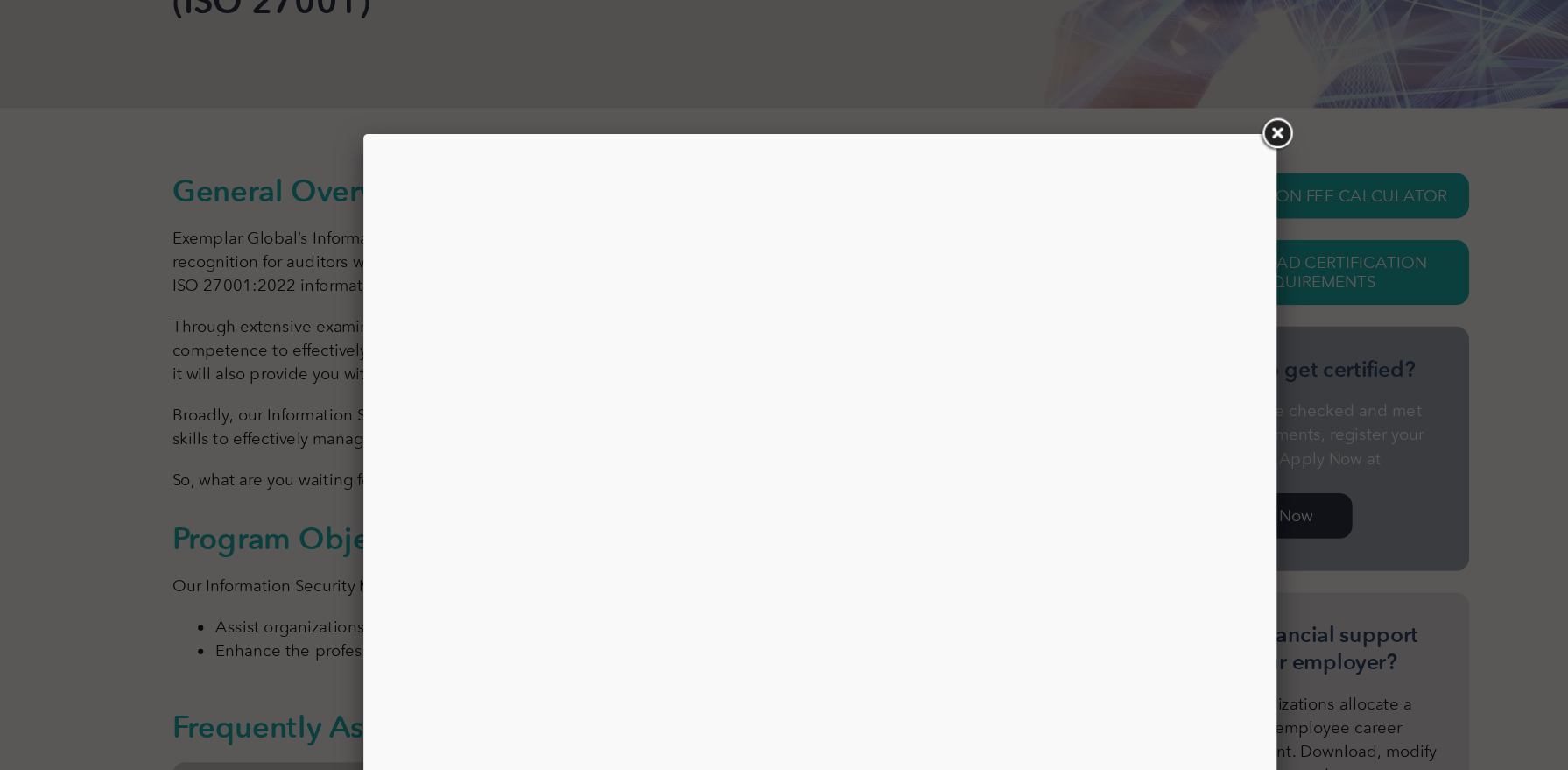
click at [1131, 104] on link at bounding box center [1146, 108] width 32 height 32
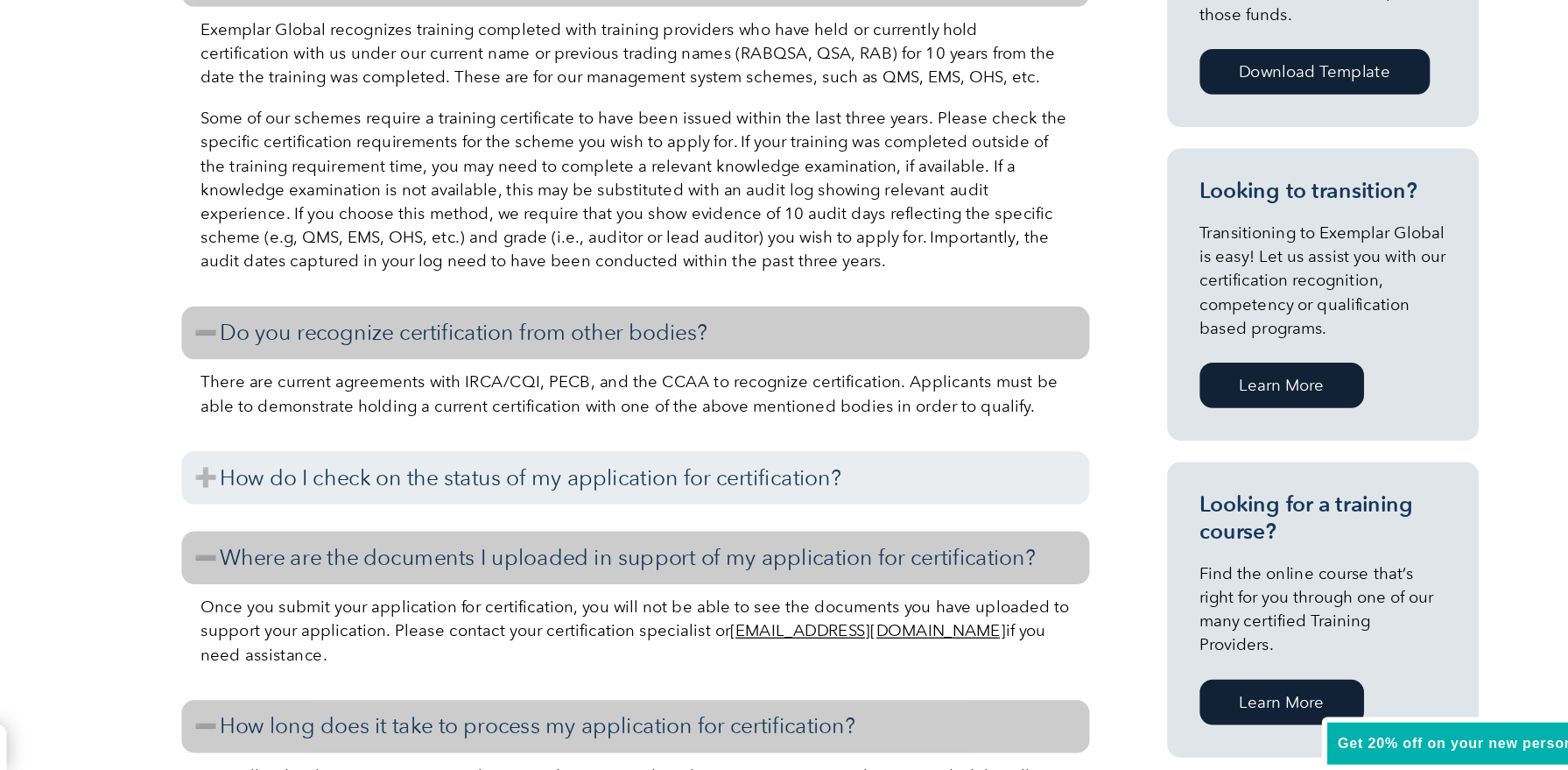
scroll to position [921, 0]
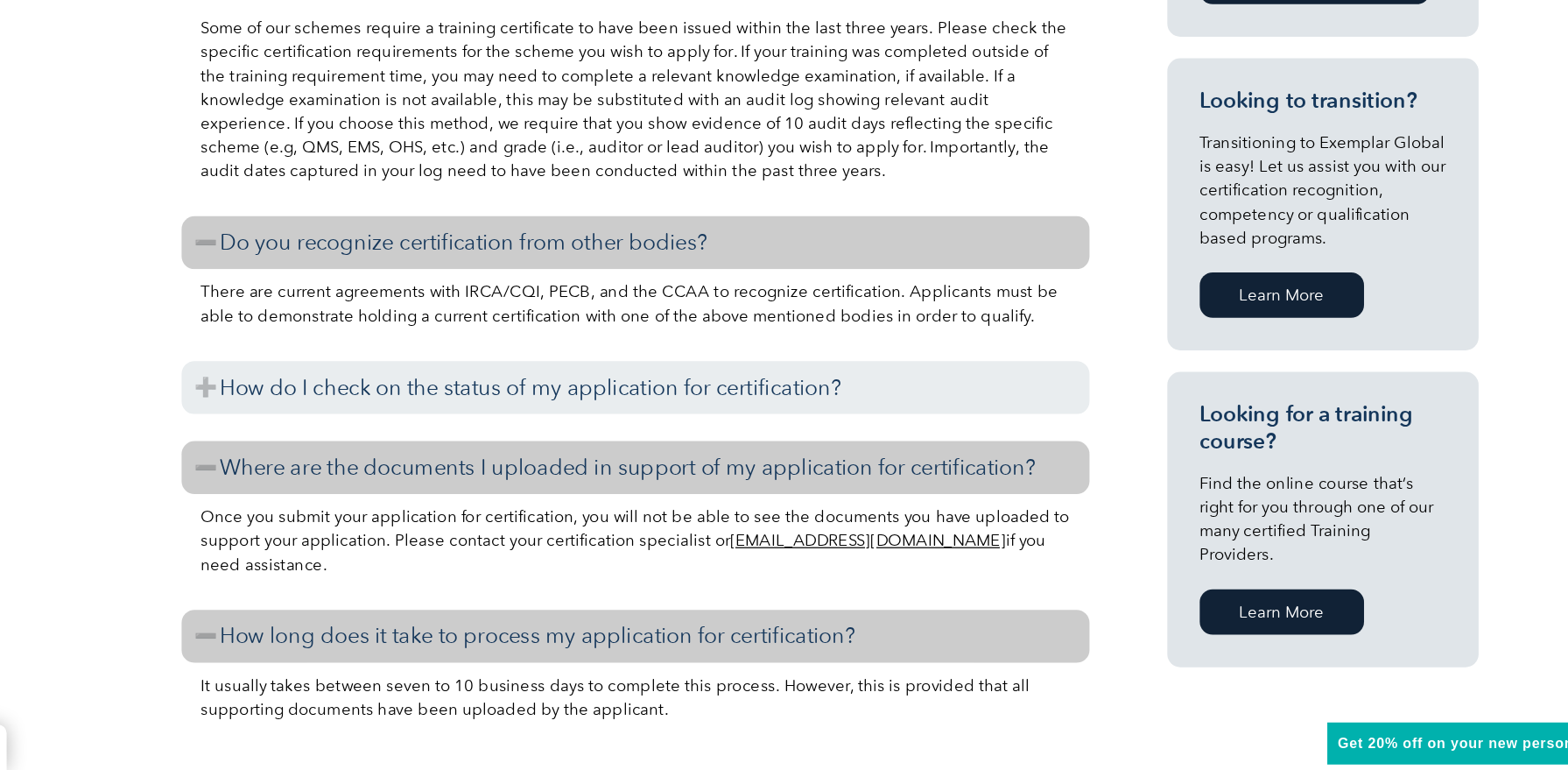
click at [1084, 624] on link "Learn More" at bounding box center [1150, 642] width 133 height 37
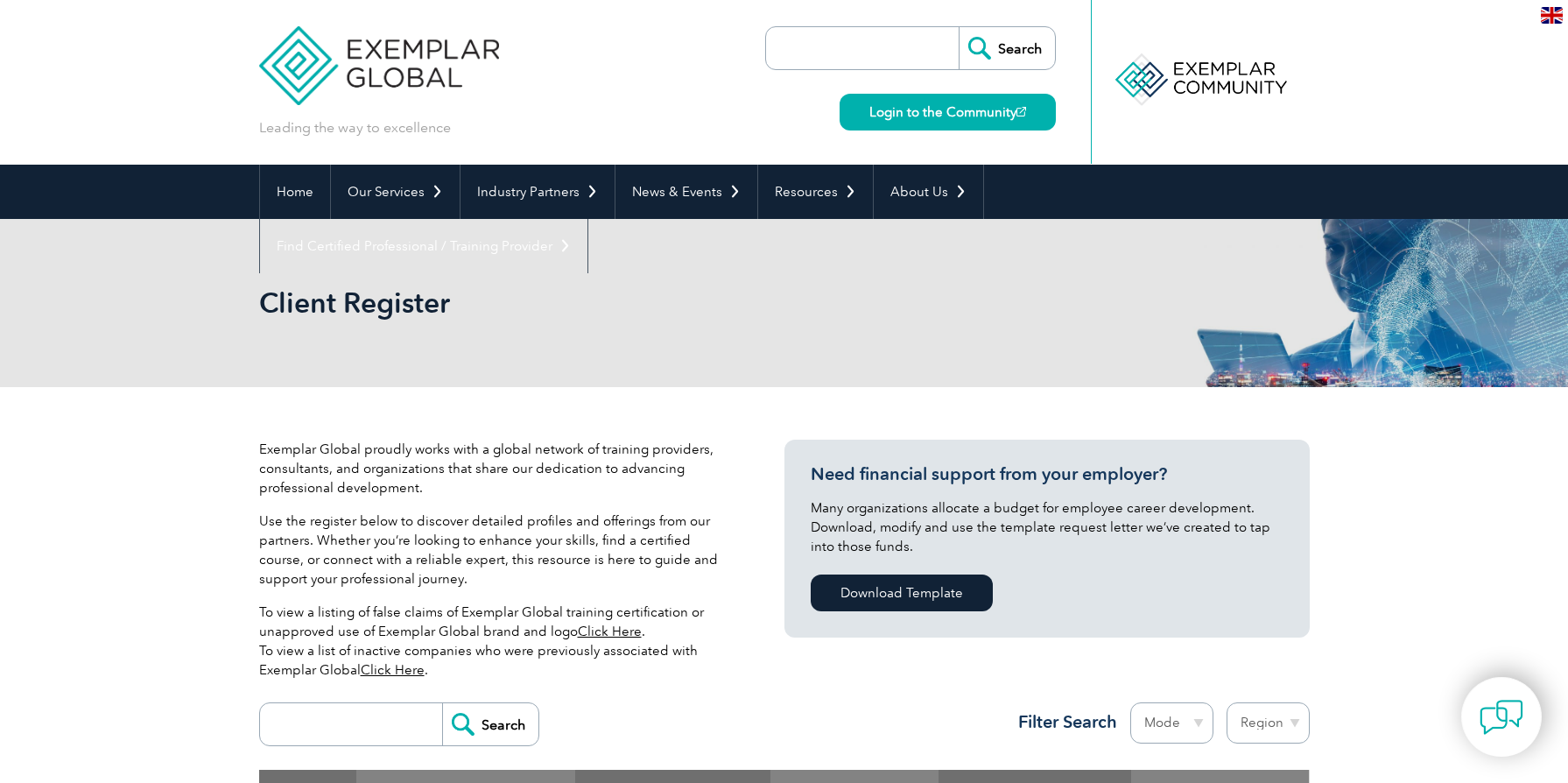
scroll to position [481, 0]
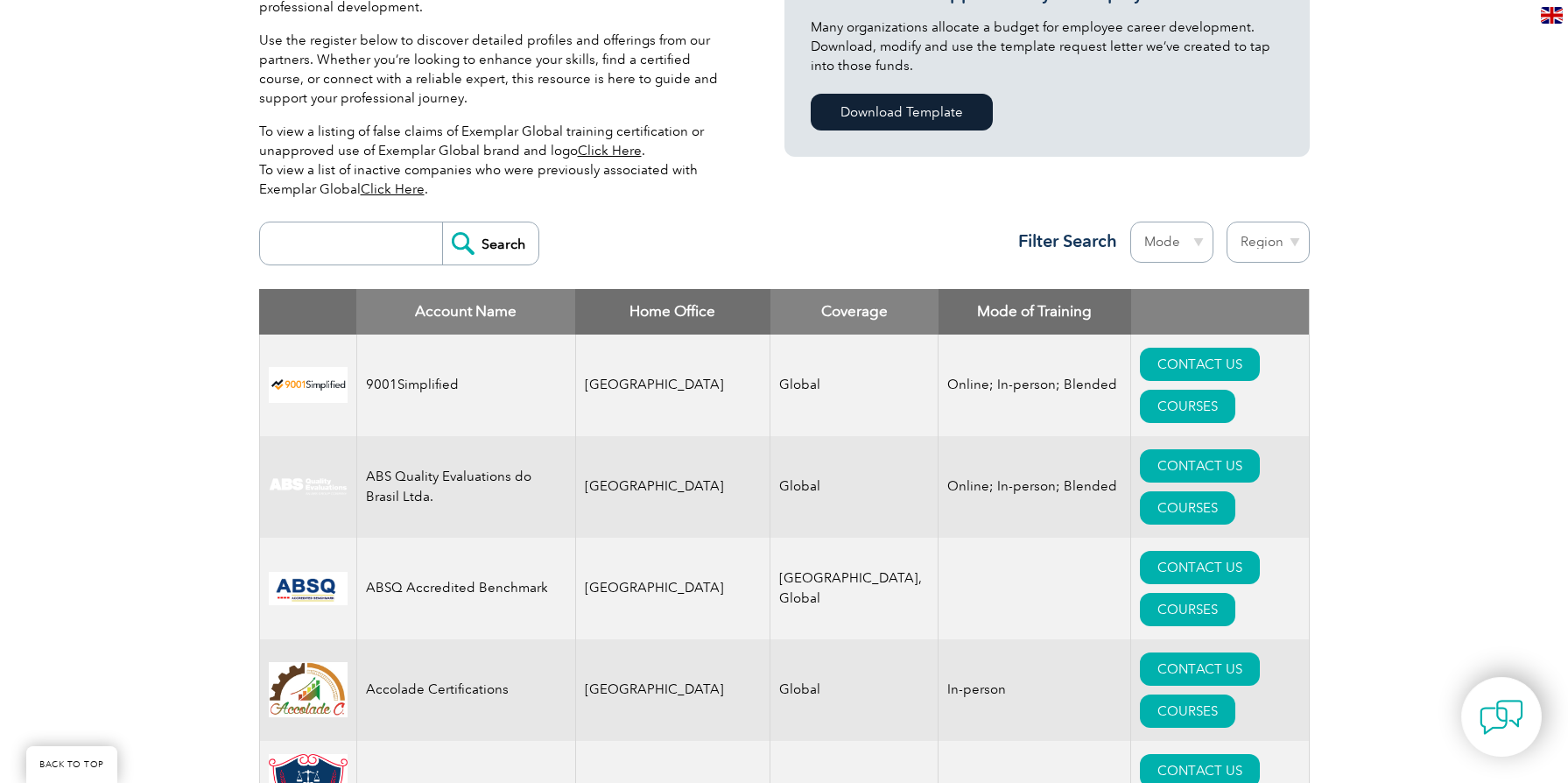
select select "Australia"
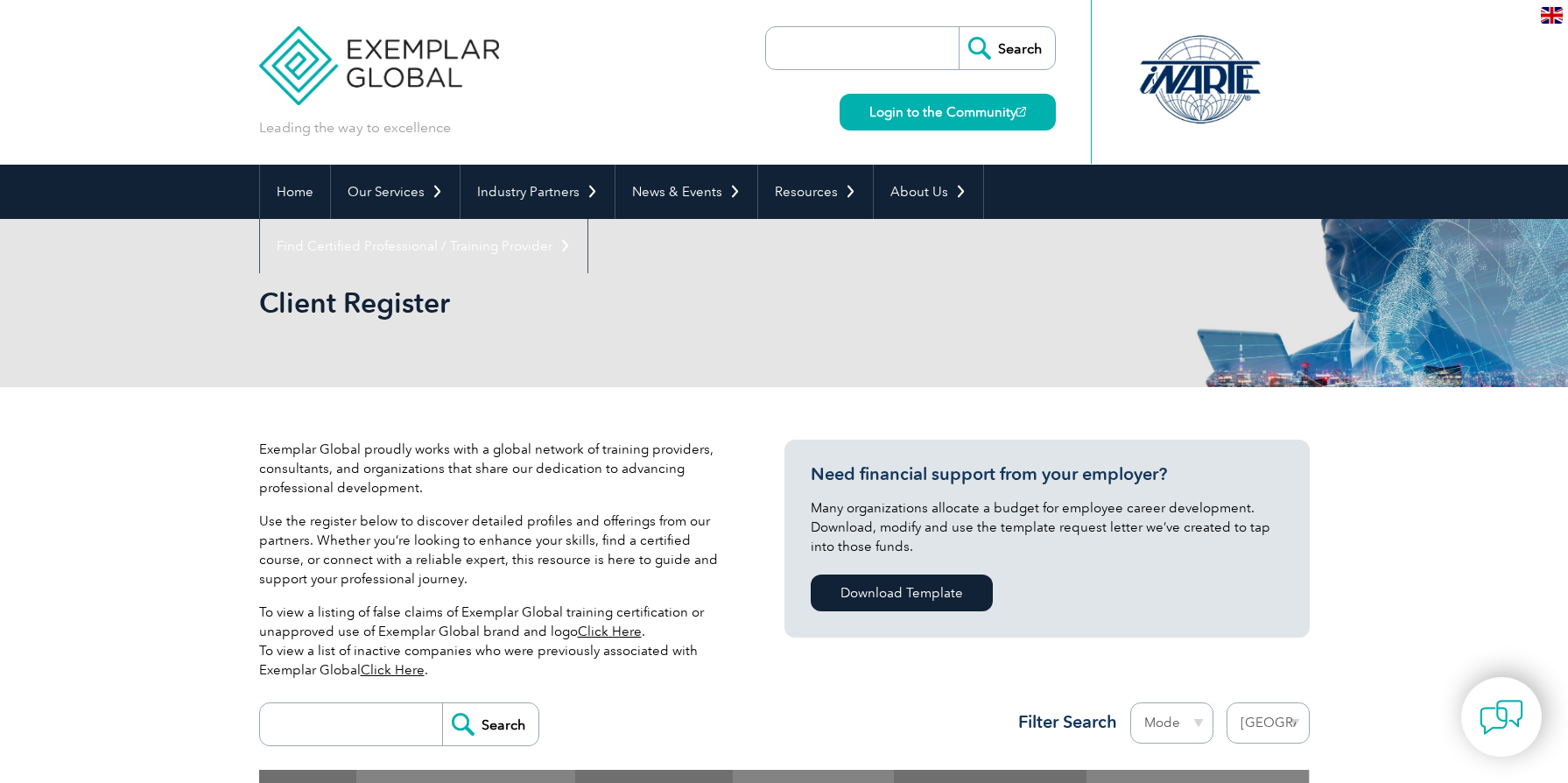
select select "[GEOGRAPHIC_DATA]"
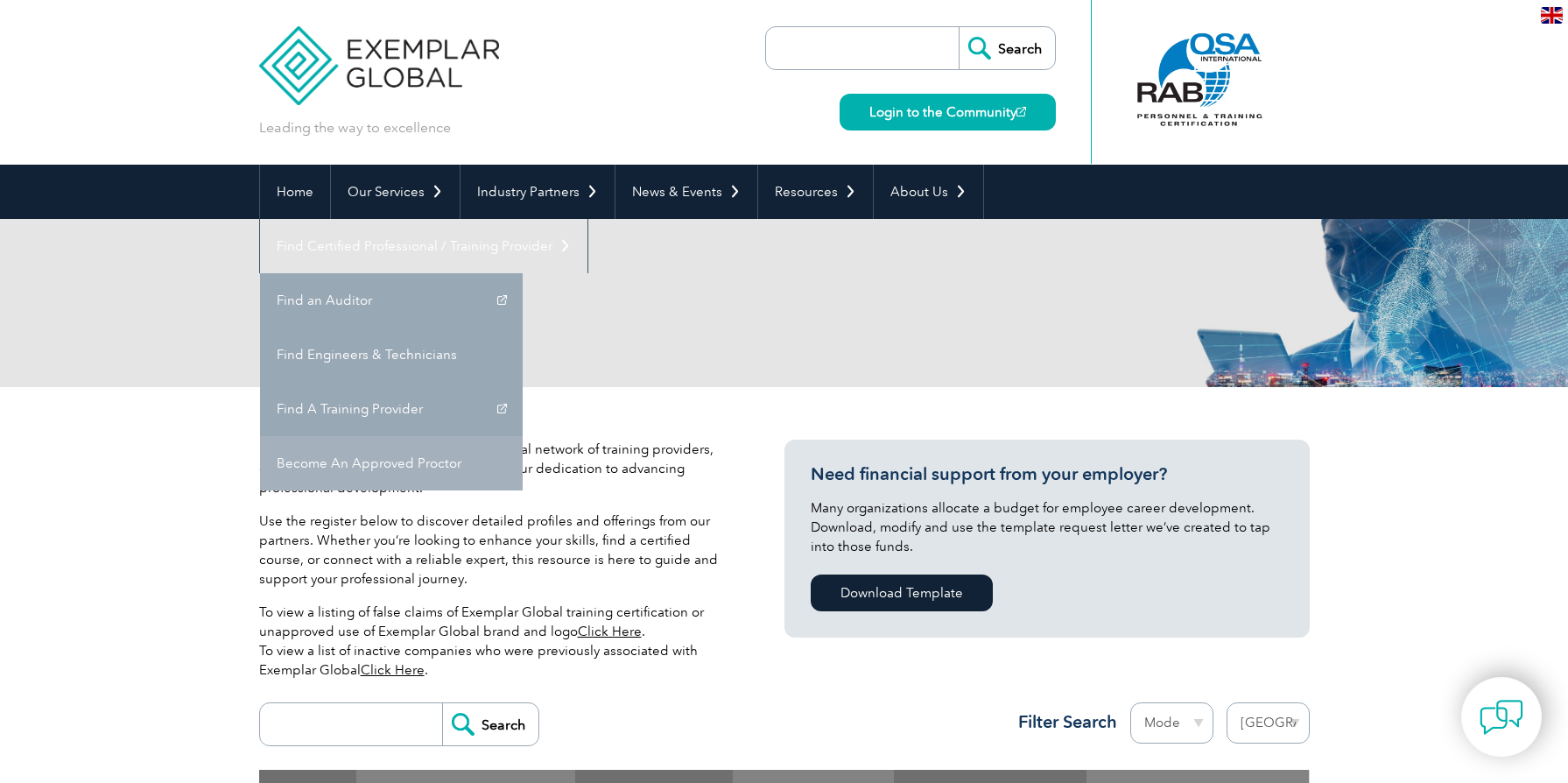
click at [523, 436] on link "Become An Approved Proctor" at bounding box center [391, 463] width 263 height 54
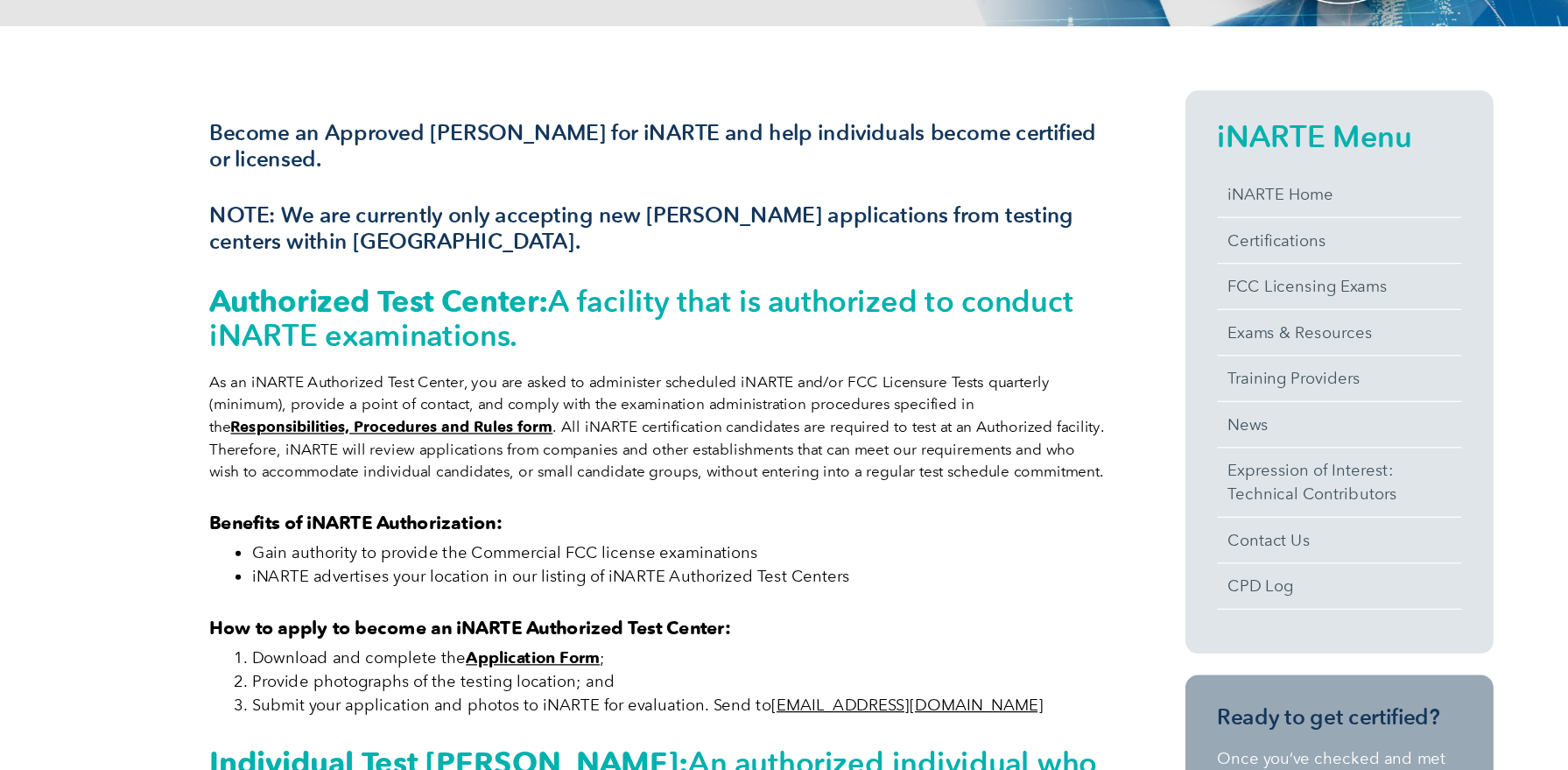
scroll to position [292, 0]
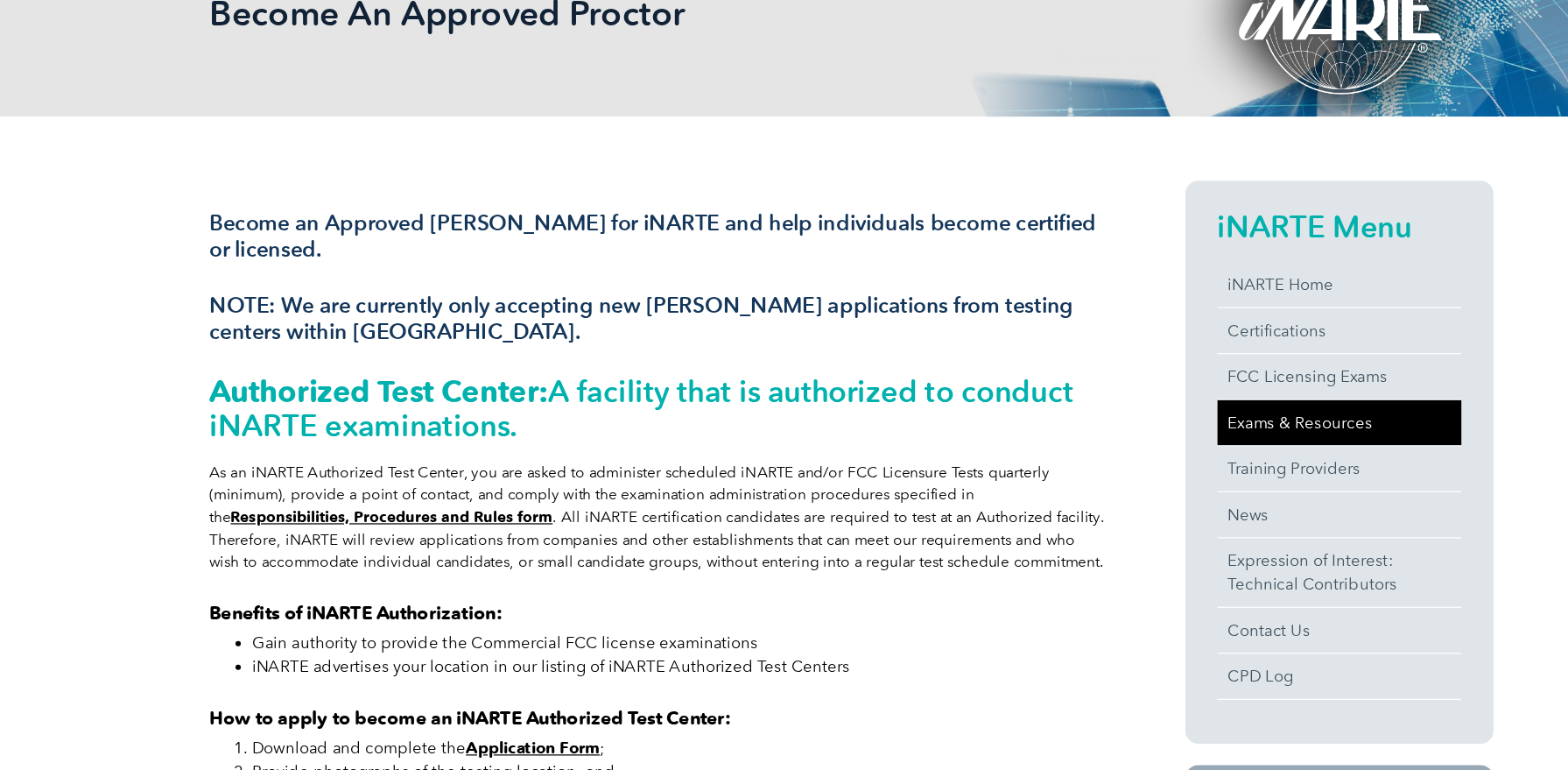
click at [1111, 348] on link "Exams & Resources" at bounding box center [1183, 346] width 199 height 37
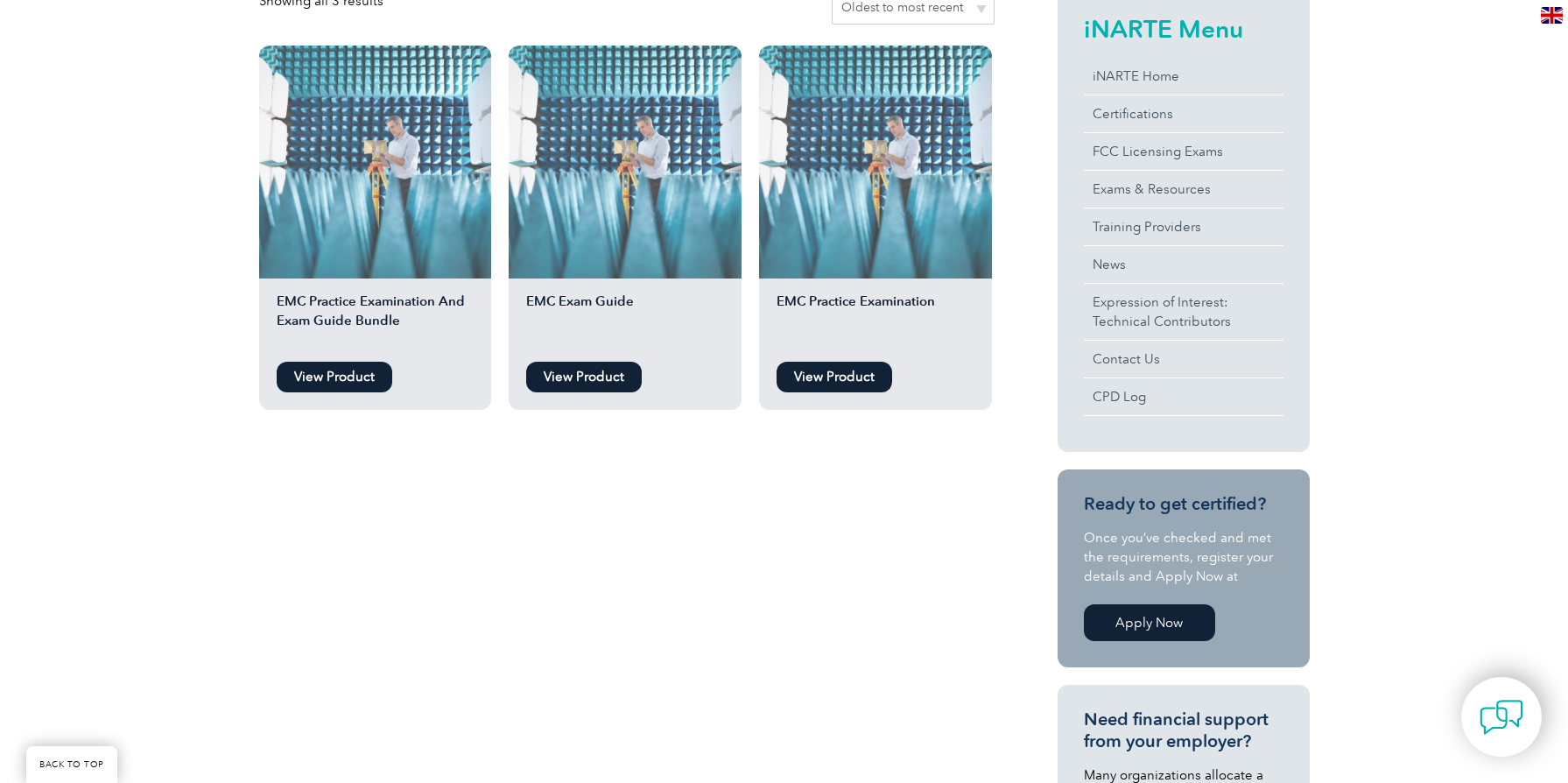
scroll to position [72, 0]
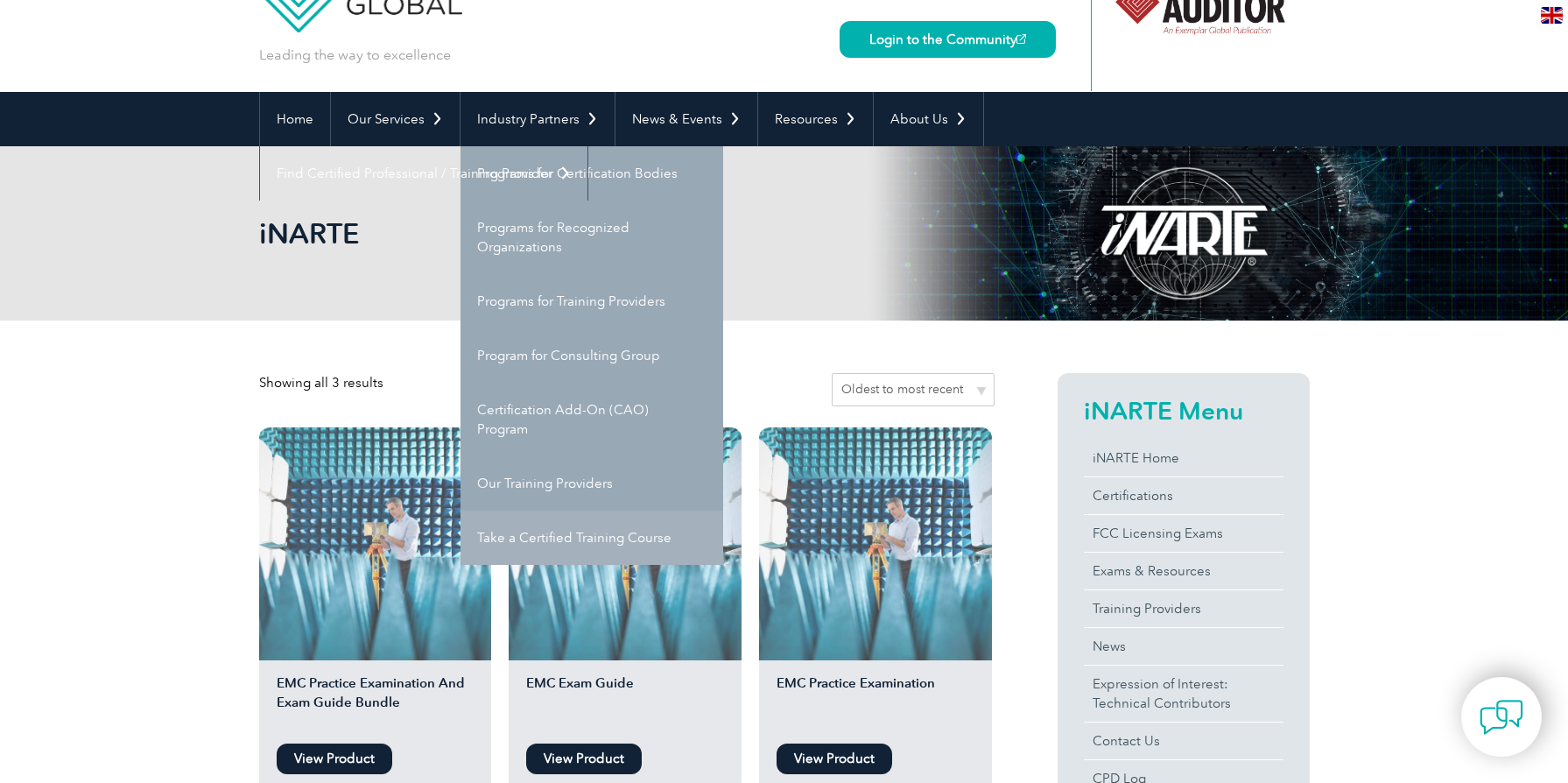
click at [556, 534] on link "Take a Certified Training Course" at bounding box center [591, 537] width 263 height 54
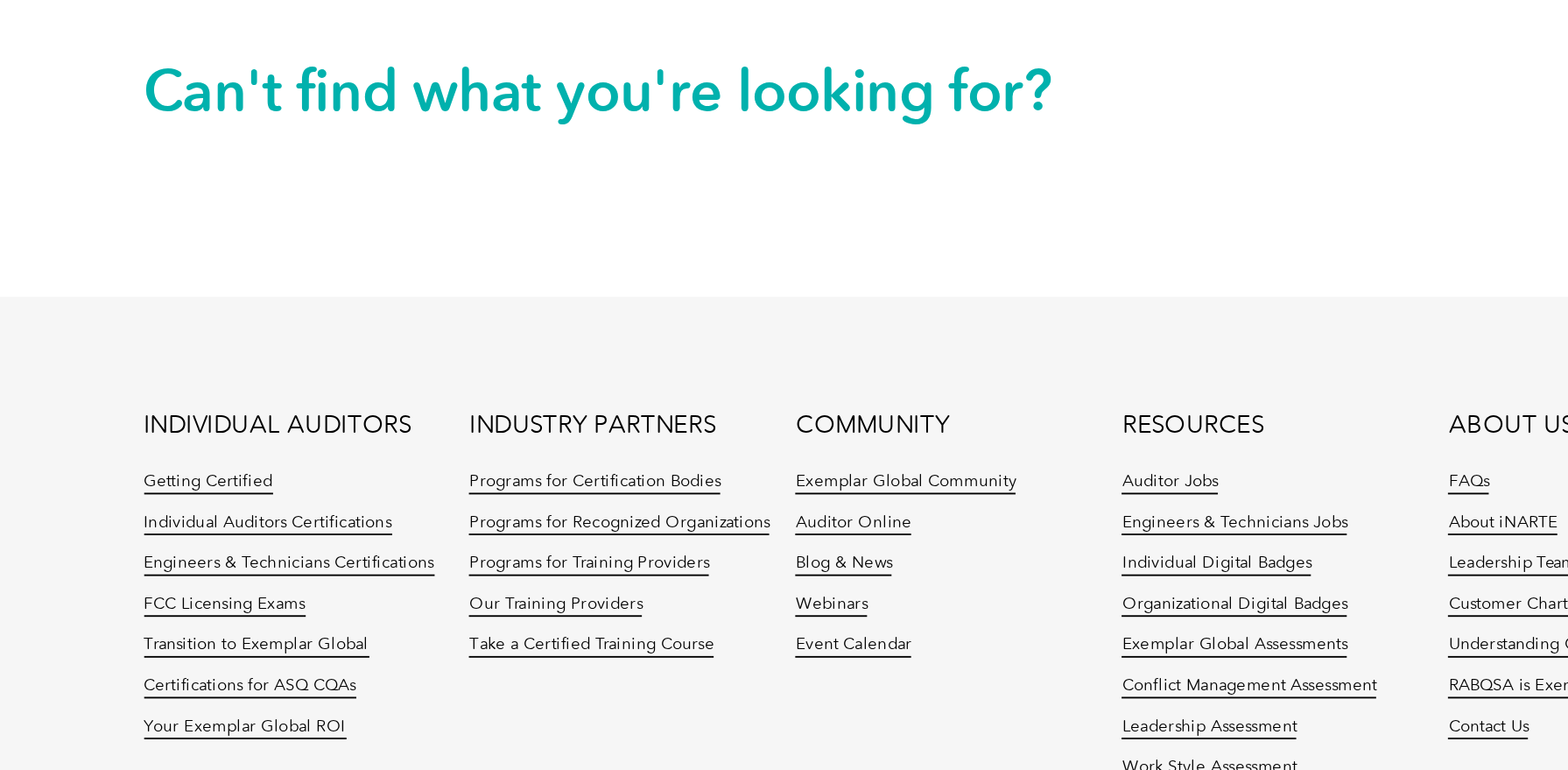
scroll to position [1593, 0]
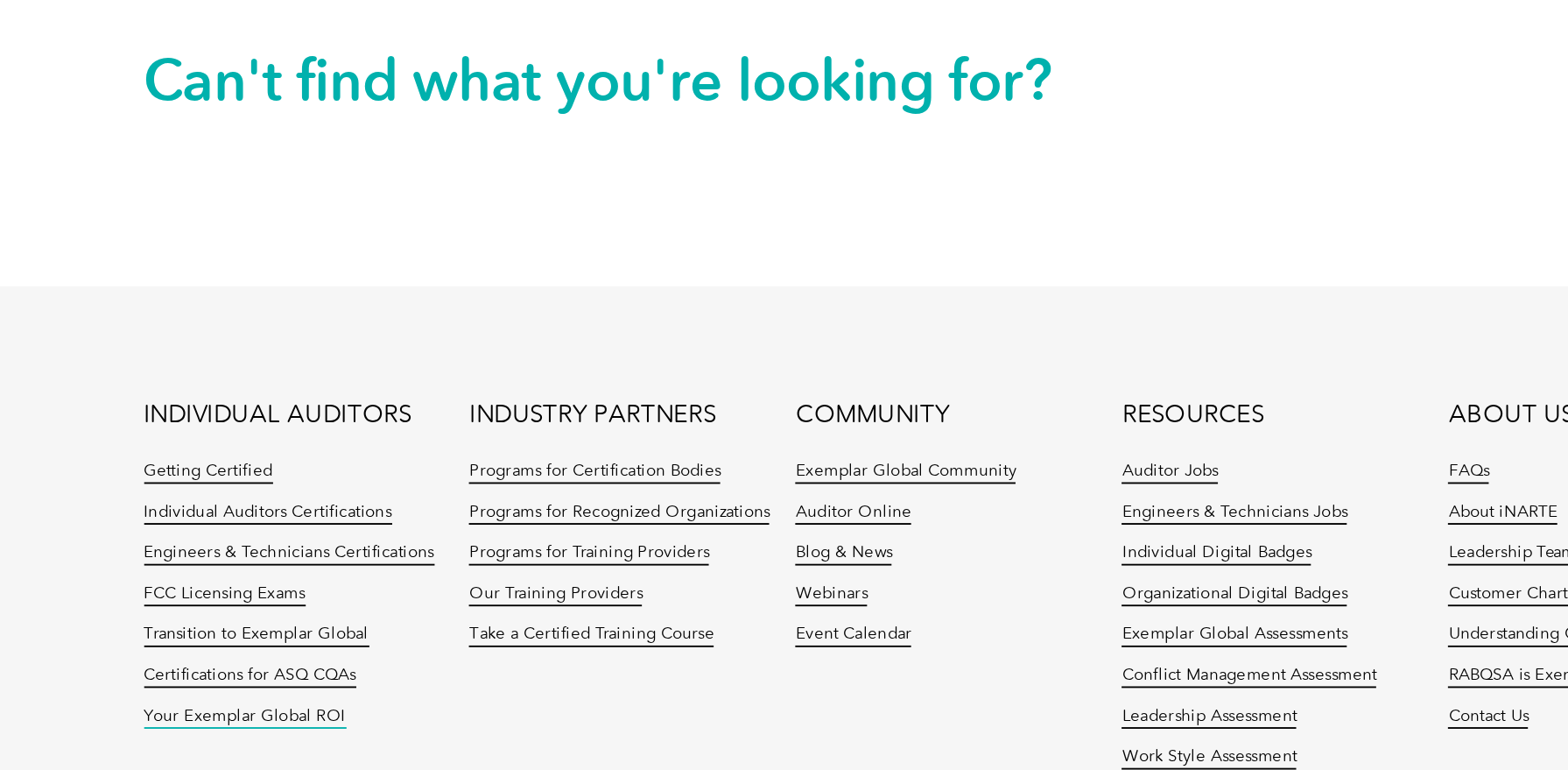
click at [259, 736] on link "Your Exemplar Global ROI" at bounding box center [313, 742] width 109 height 13
click at [259, 604] on link "Getting Certified" at bounding box center [294, 610] width 69 height 13
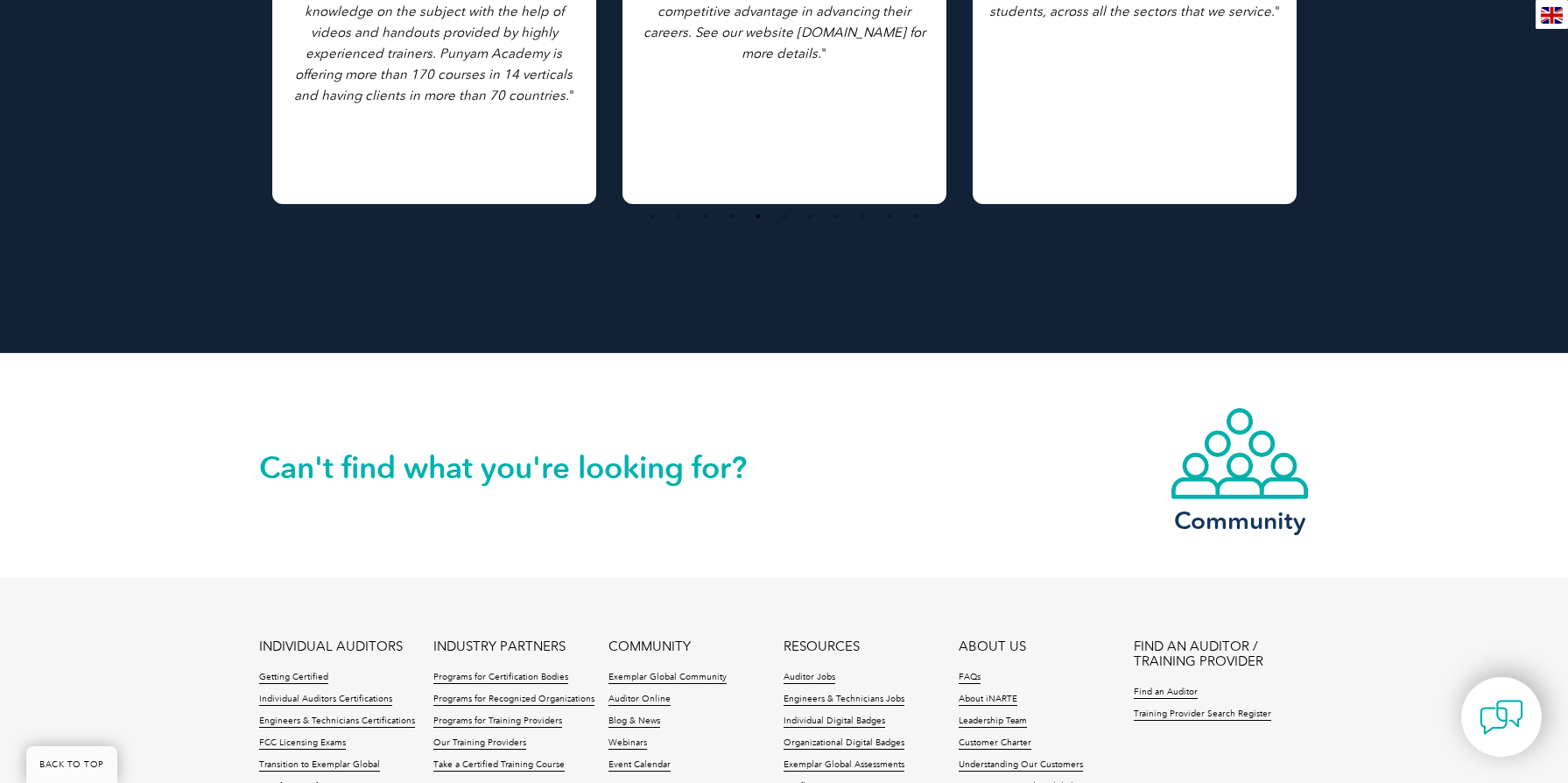
scroll to position [2264, 0]
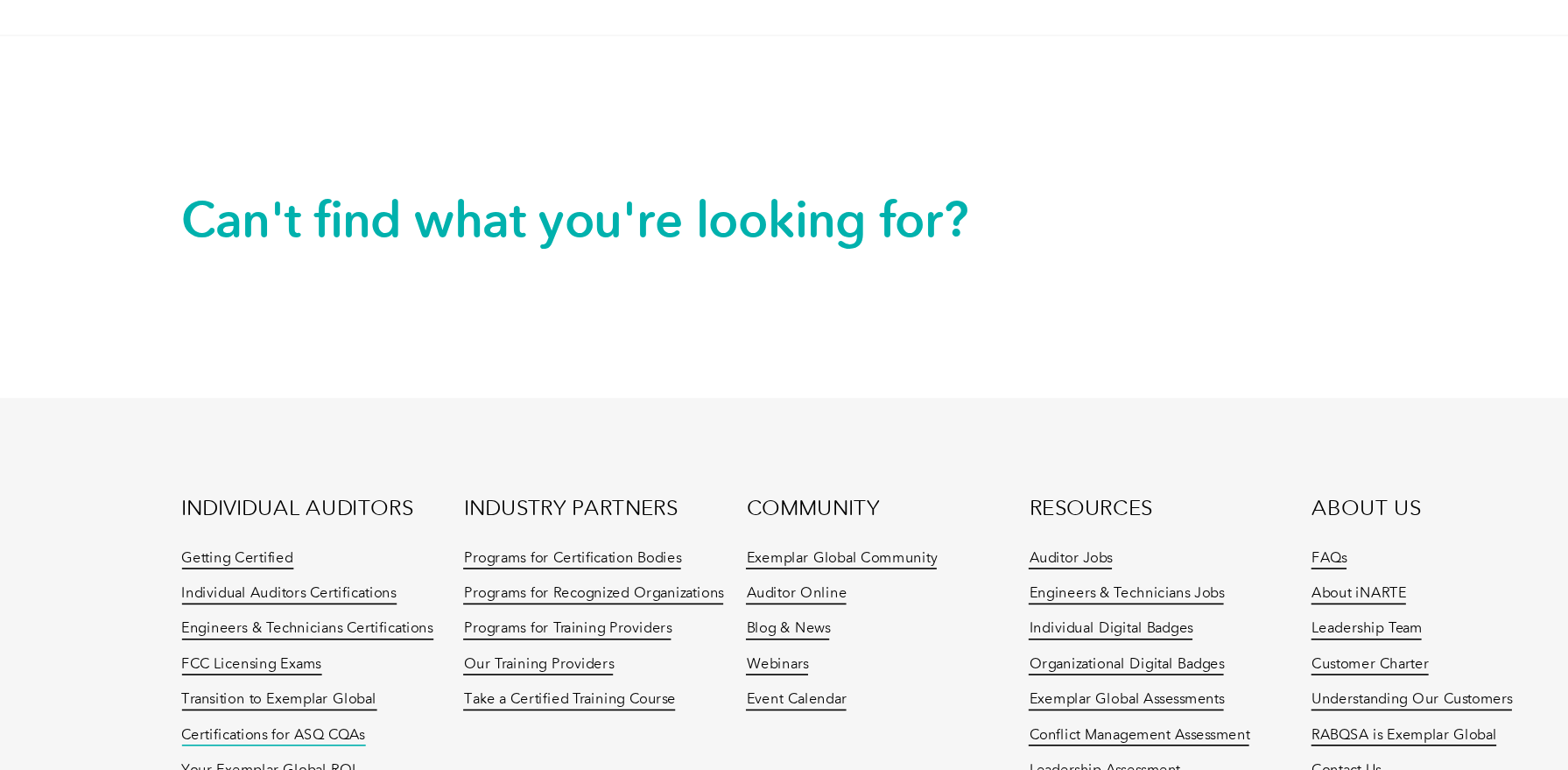
scroll to position [2086, 0]
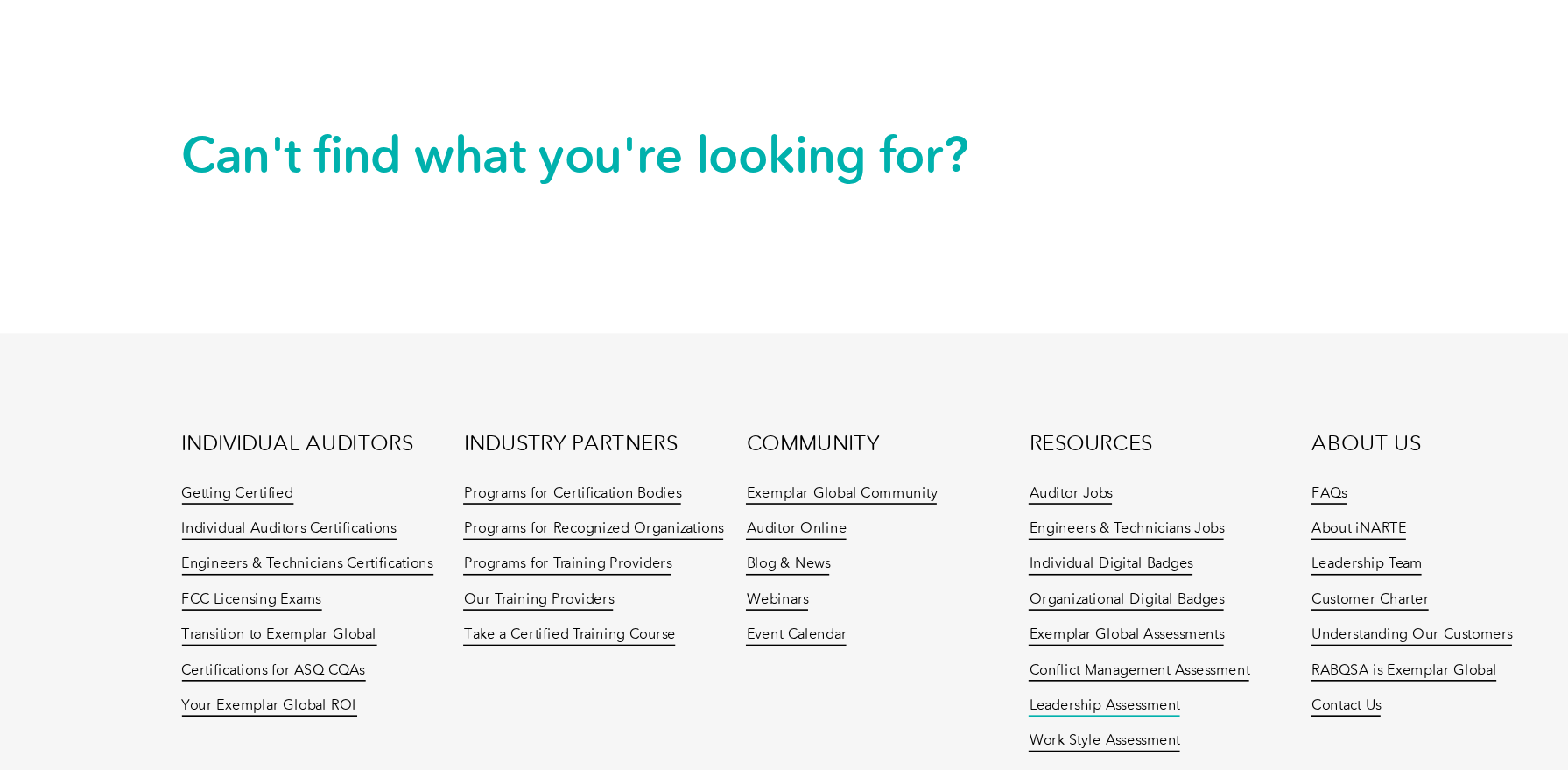
click at [784, 725] on link "Leadership Assessment" at bounding box center [830, 730] width 93 height 13
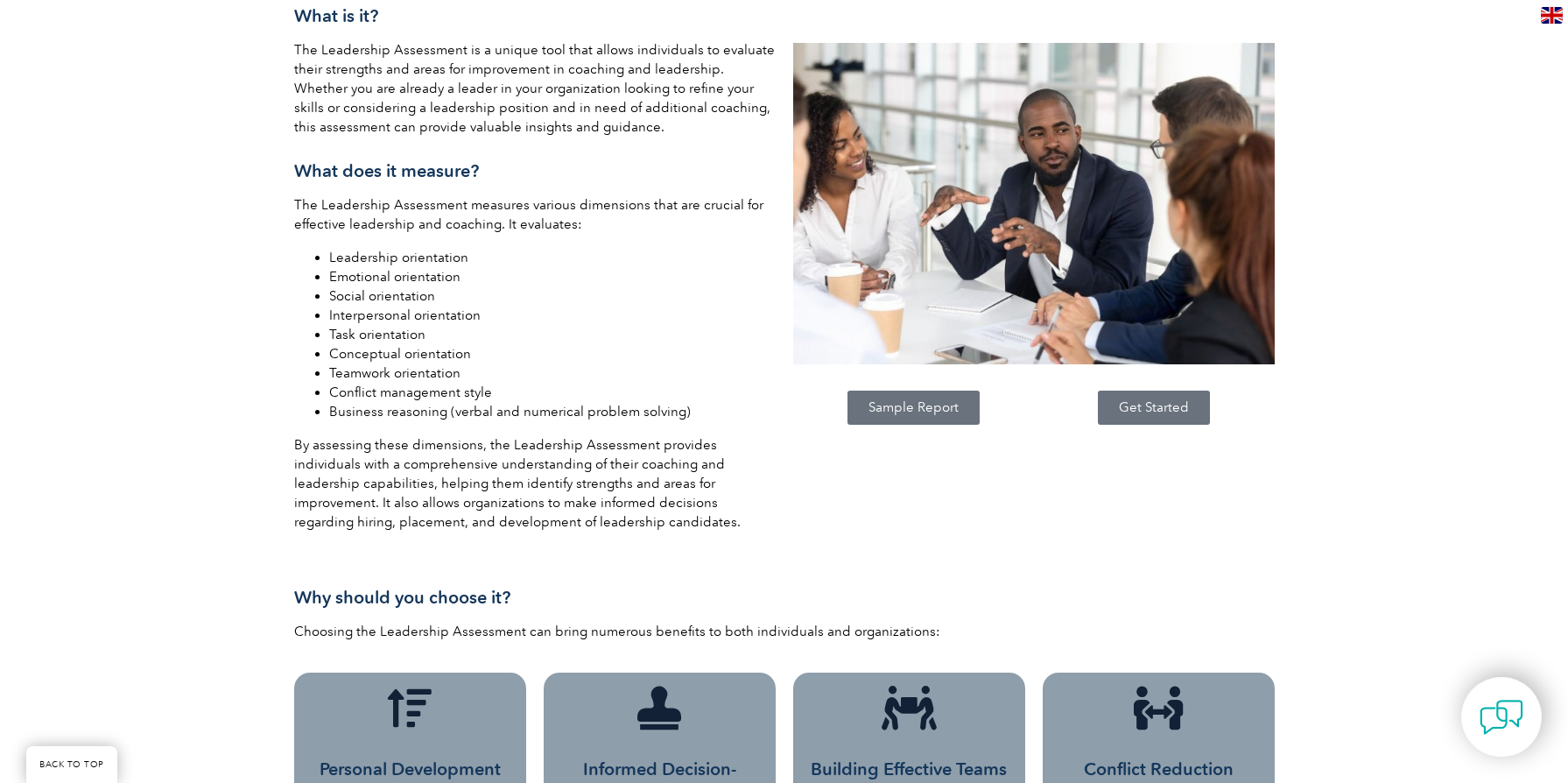
scroll to position [640, 0]
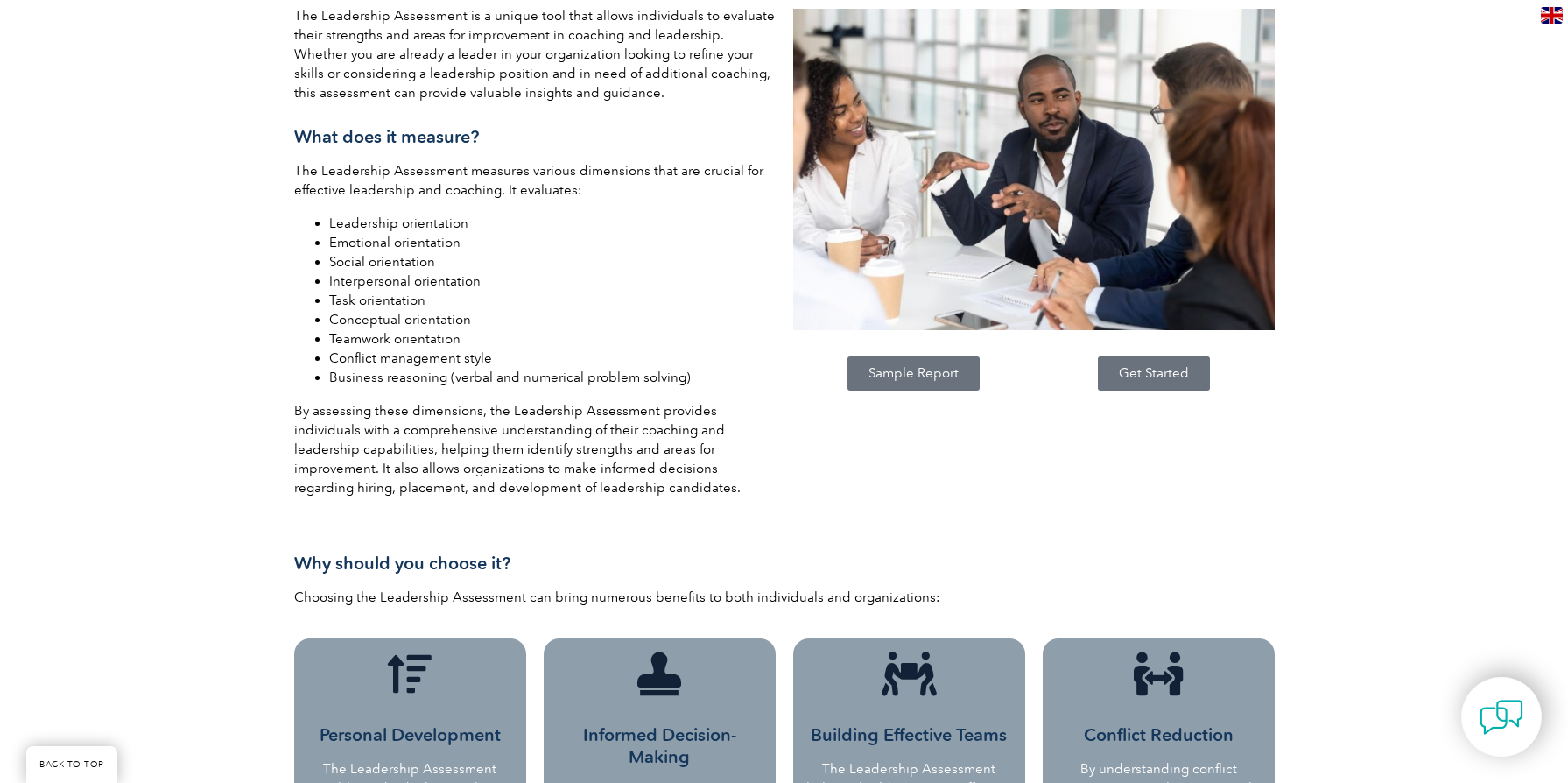
click at [932, 367] on span "Sample Report" at bounding box center [914, 374] width 91 height 13
click at [1142, 367] on span "Get Started" at bounding box center [1154, 374] width 70 height 13
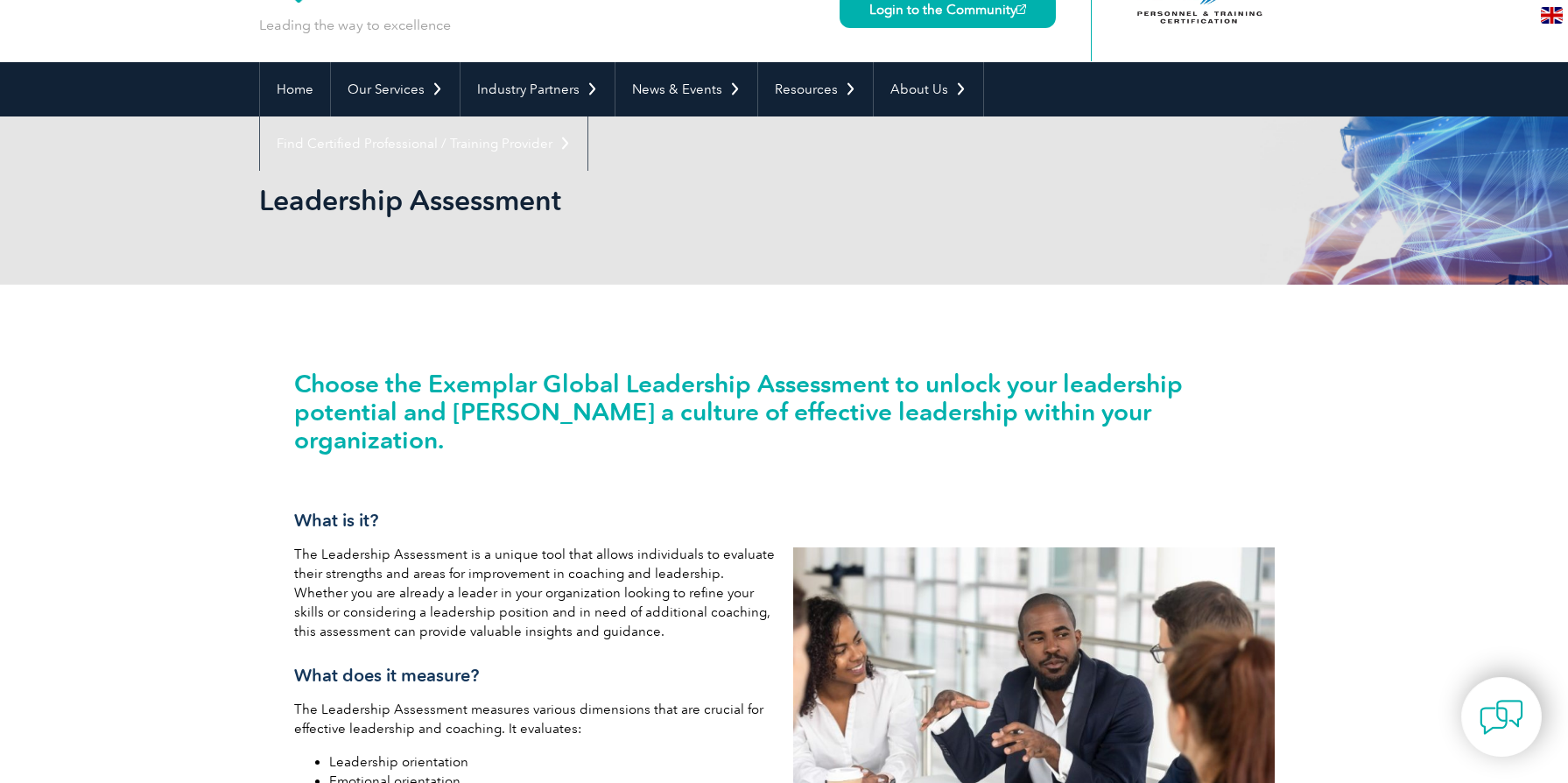
scroll to position [0, 0]
